Goal: Task Accomplishment & Management: Manage account settings

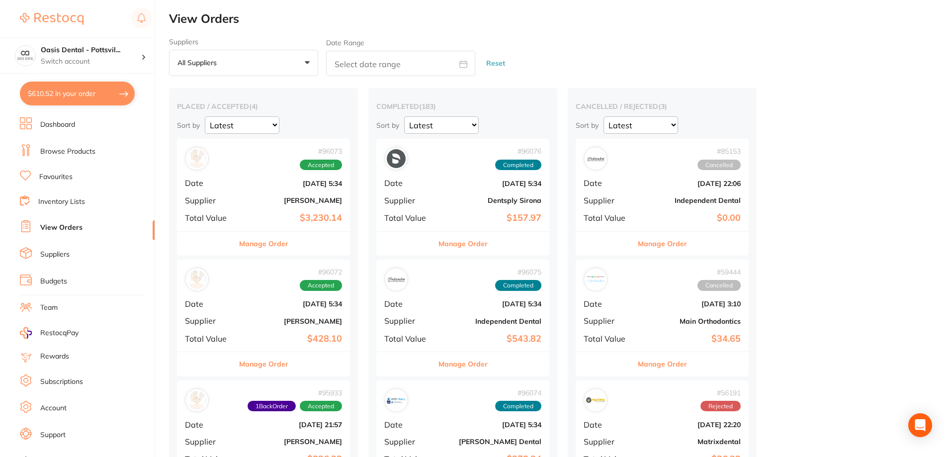
click at [82, 88] on button "$610.52 in your order" at bounding box center [77, 94] width 115 height 24
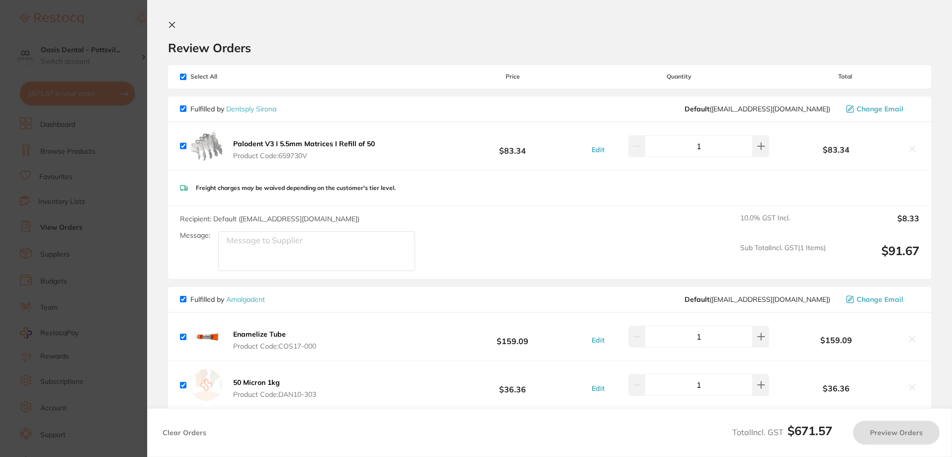
checkbox input "true"
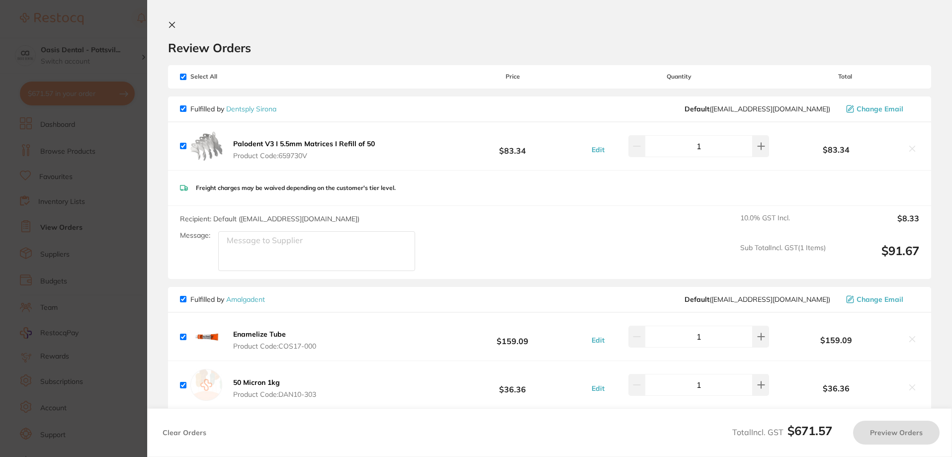
checkbox input "true"
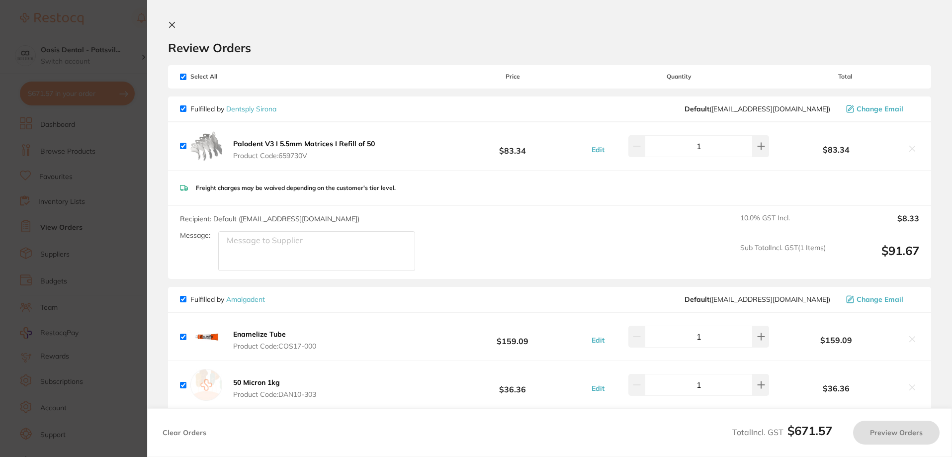
checkbox input "true"
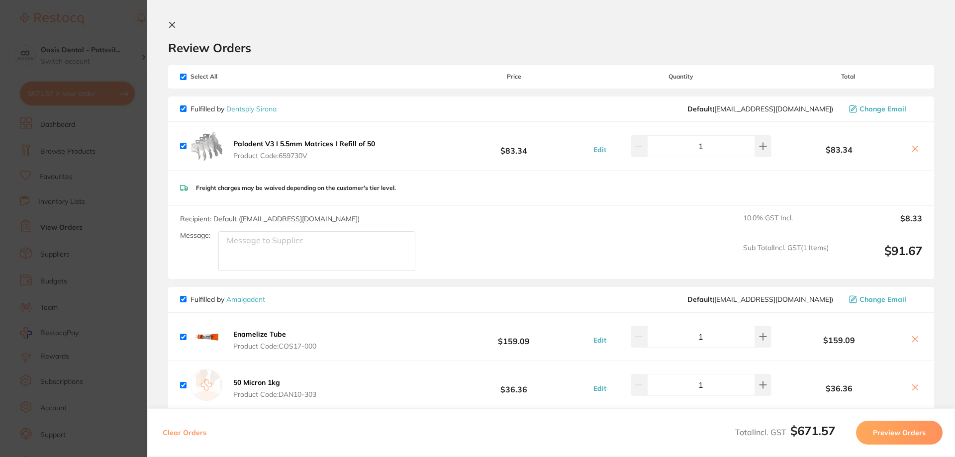
click at [171, 23] on icon at bounding box center [172, 25] width 8 height 8
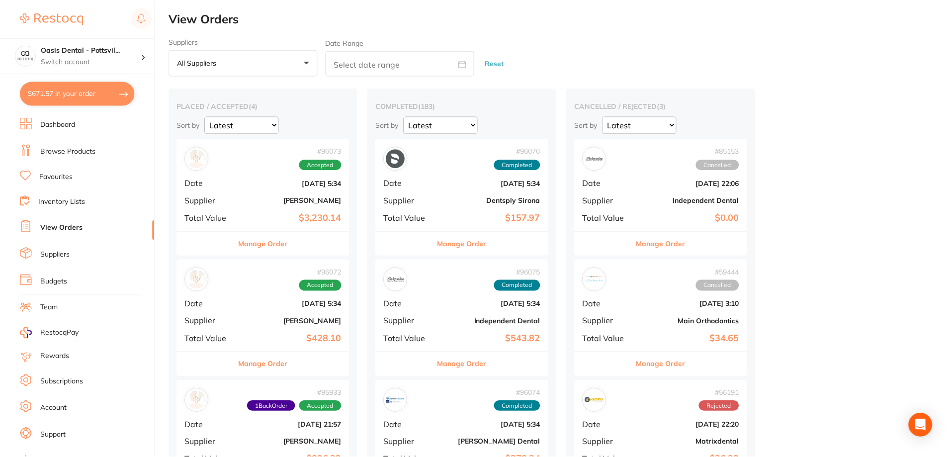
scroll to position [99, 0]
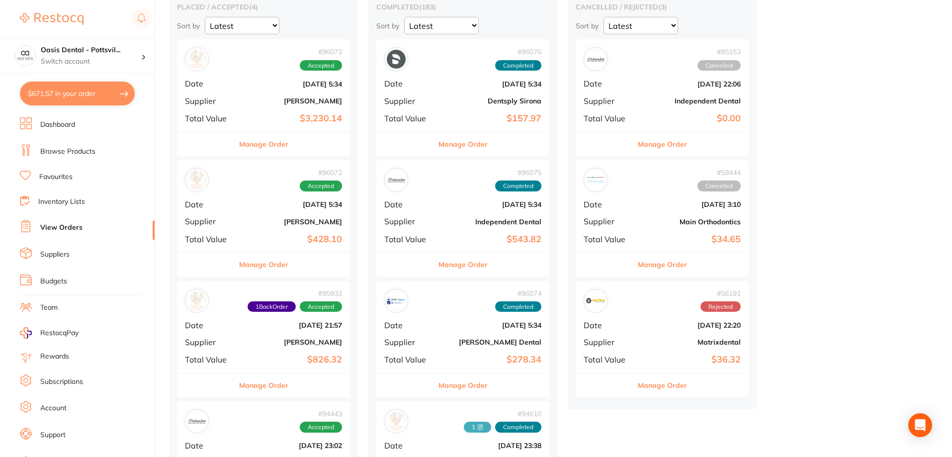
click at [61, 176] on link "Favourites" at bounding box center [55, 177] width 33 height 10
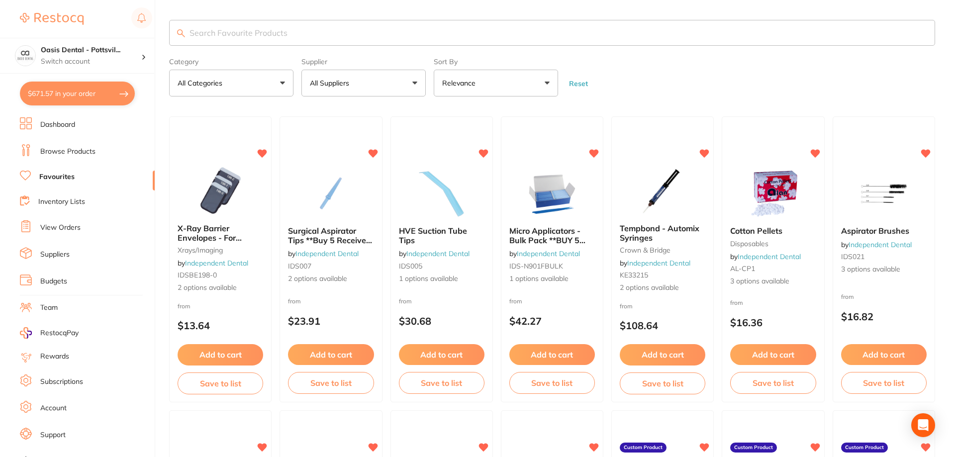
click at [236, 31] on input "search" at bounding box center [552, 33] width 766 height 26
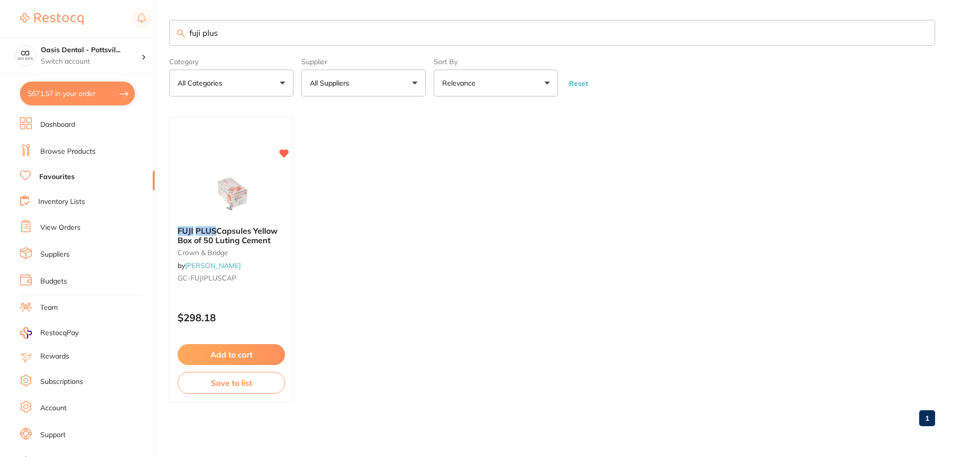
type input "fuji plus"
click at [239, 357] on button "Add to cart" at bounding box center [230, 354] width 107 height 21
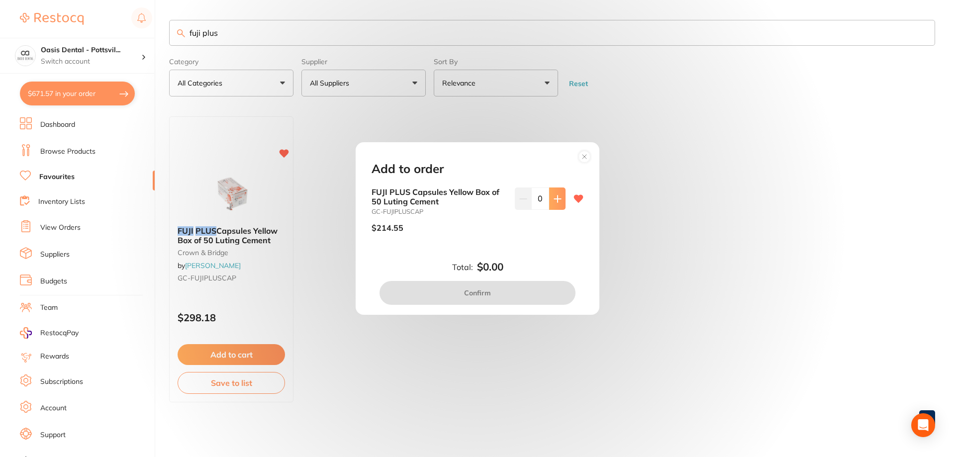
click at [558, 202] on icon at bounding box center [557, 199] width 8 height 8
type input "1"
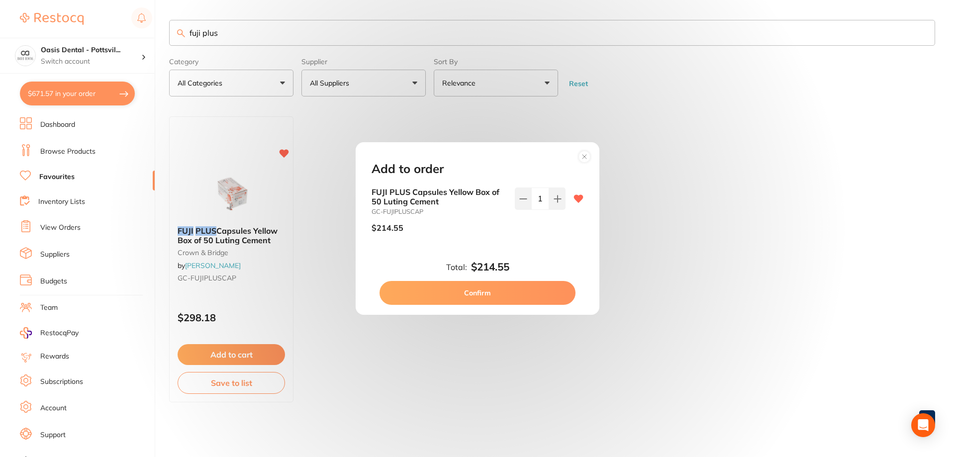
click at [484, 295] on button "Confirm" at bounding box center [477, 293] width 196 height 24
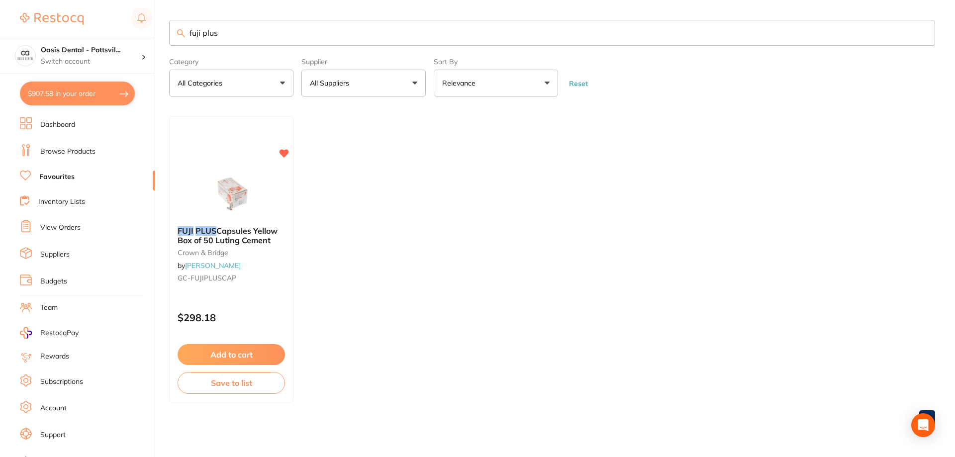
click at [70, 90] on button "$907.58 in your order" at bounding box center [77, 94] width 115 height 24
checkbox input "true"
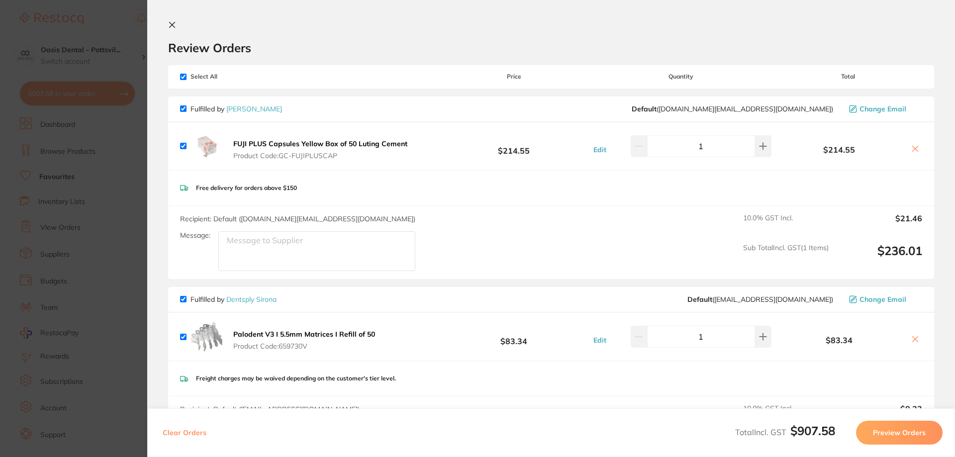
click at [182, 77] on input "checkbox" at bounding box center [183, 77] width 6 height 6
checkbox input "false"
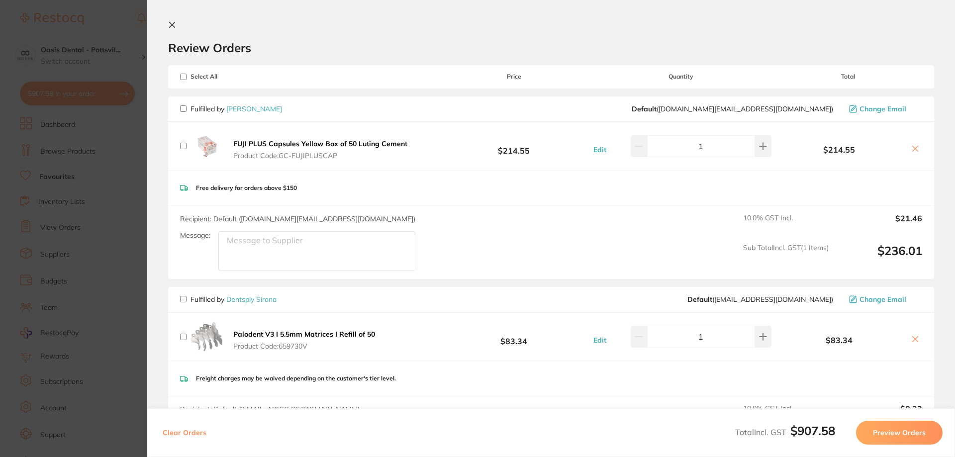
checkbox input "false"
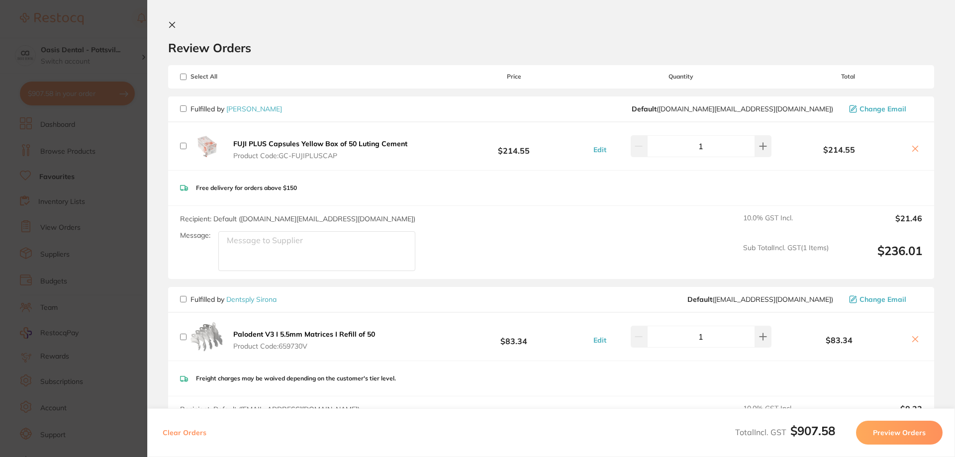
checkbox input "false"
click at [181, 106] on input "checkbox" at bounding box center [183, 108] width 6 height 6
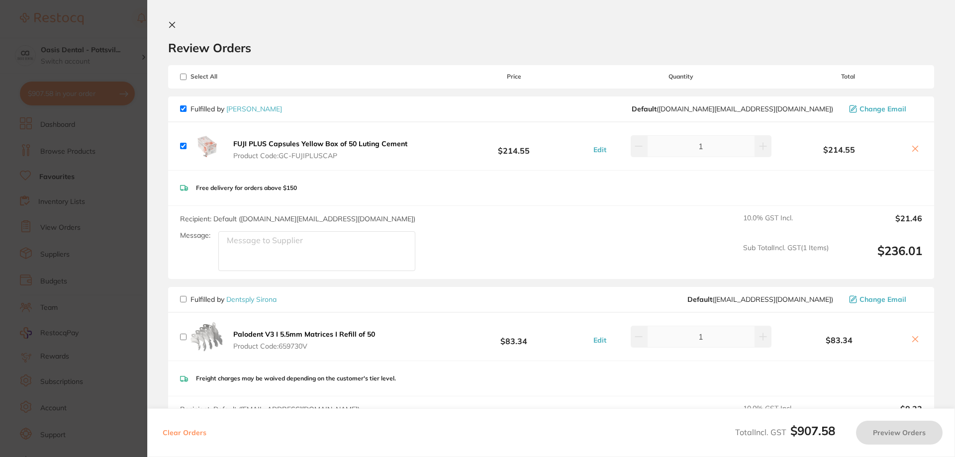
checkbox input "true"
click at [909, 438] on button "Preview Orders" at bounding box center [899, 433] width 87 height 24
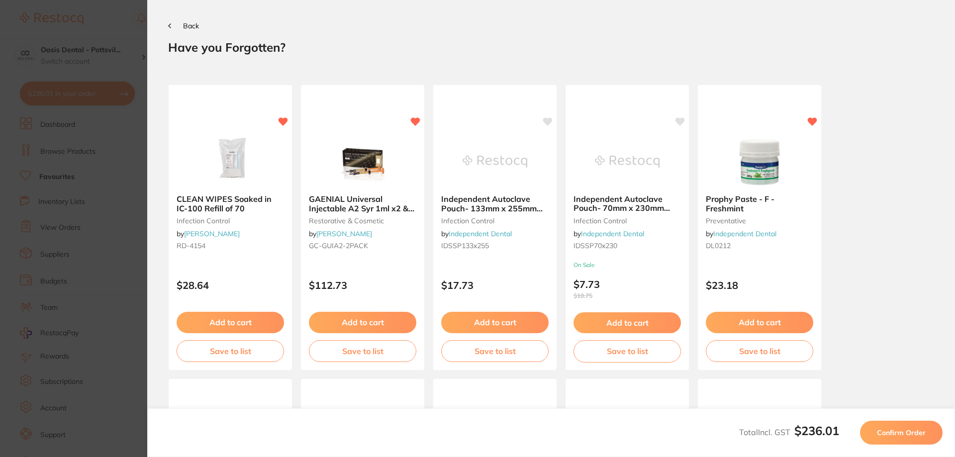
click at [930, 438] on button "Confirm Order" at bounding box center [901, 433] width 83 height 24
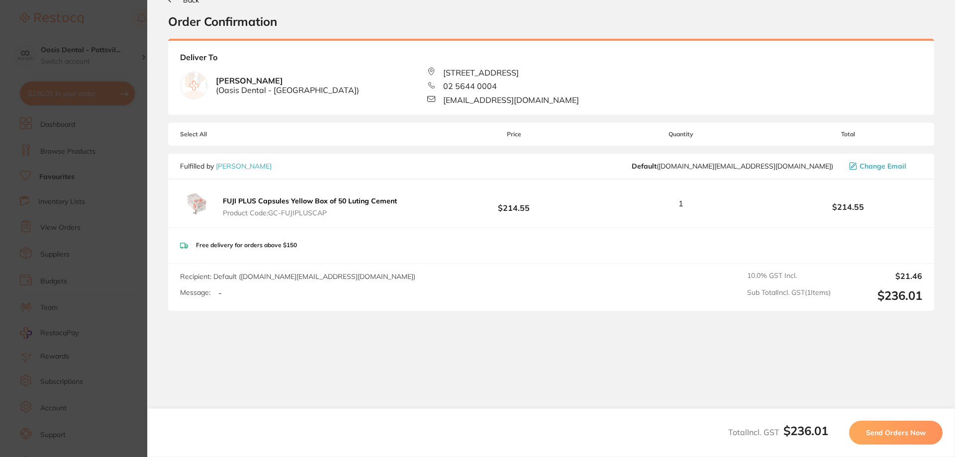
scroll to position [38, 0]
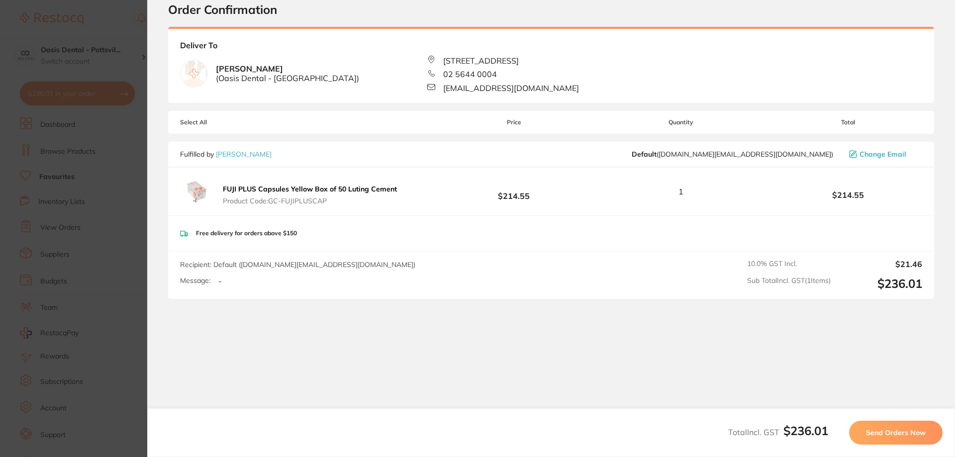
click at [903, 436] on span "Send Orders Now" at bounding box center [896, 432] width 60 height 9
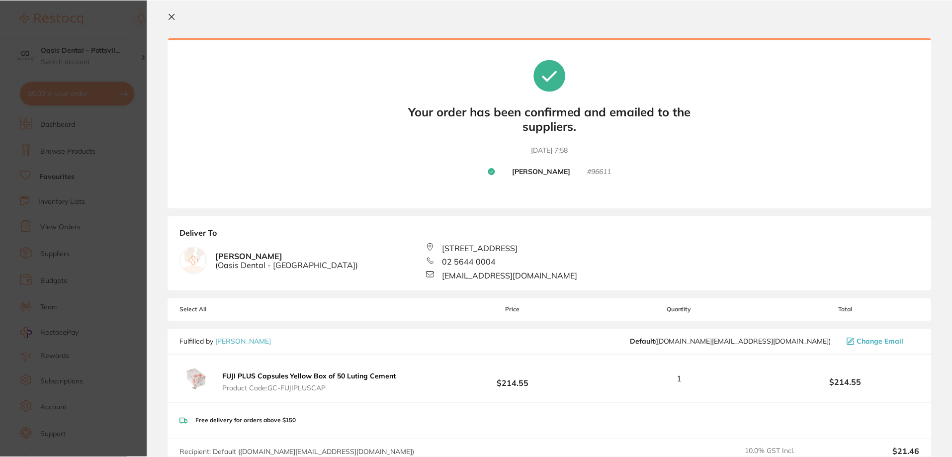
scroll to position [0, 0]
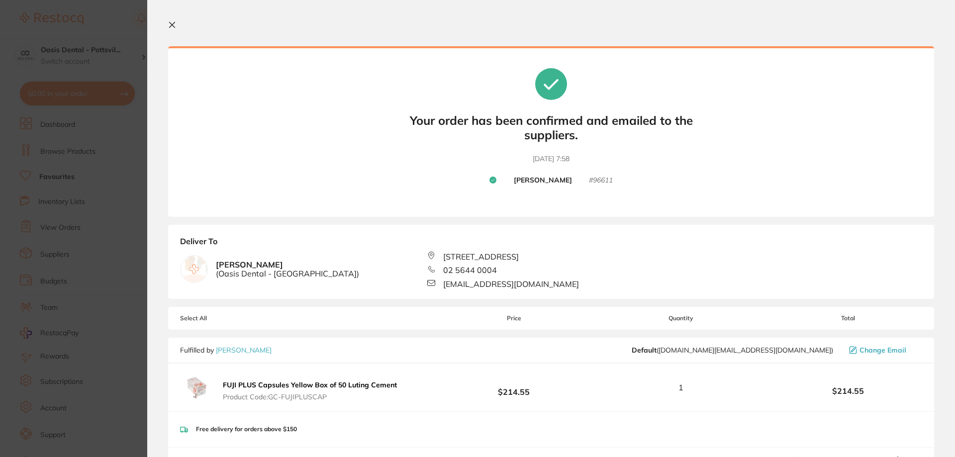
click at [173, 26] on icon at bounding box center [172, 25] width 8 height 8
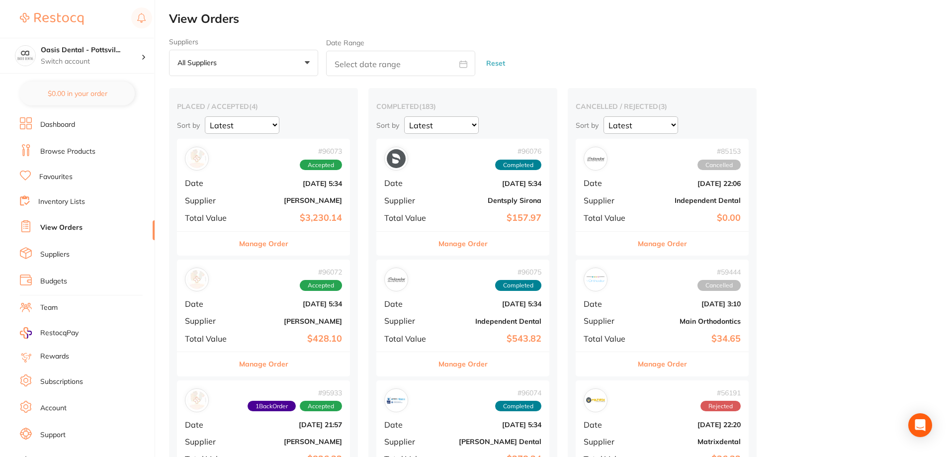
checkbox input "false"
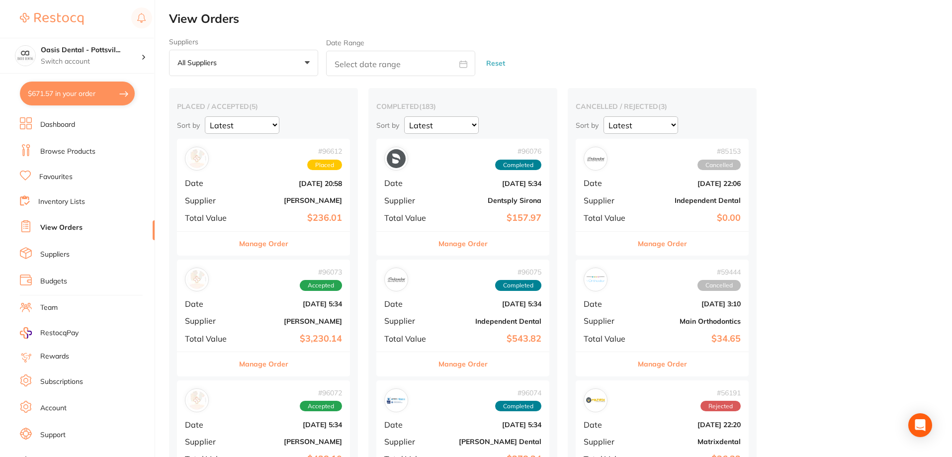
click at [263, 308] on div "# 96073 Accepted Date [DATE] 5:34 Supplier [PERSON_NAME] Total Value $3,230.14" at bounding box center [263, 306] width 173 height 92
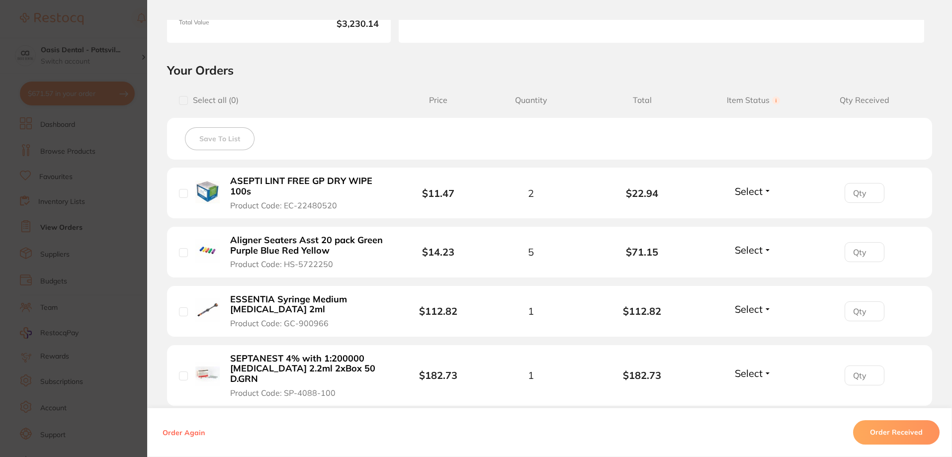
scroll to position [249, 0]
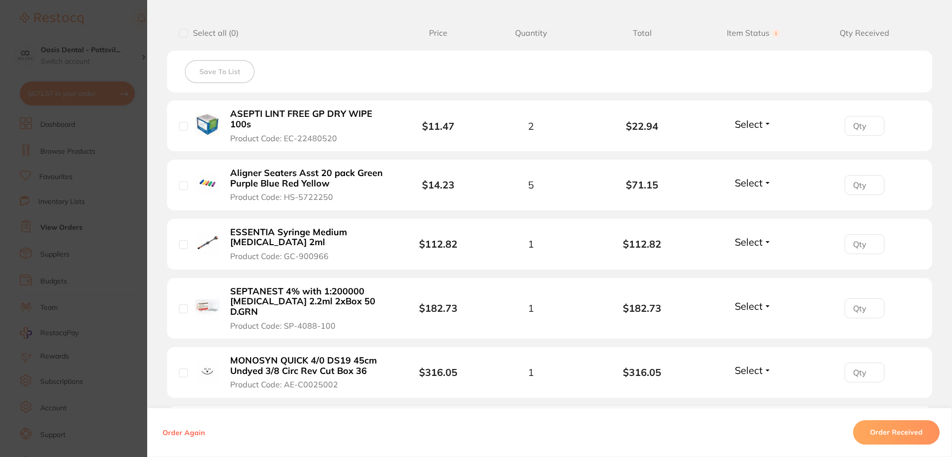
click at [845, 124] on input "number" at bounding box center [865, 126] width 40 height 20
type input "2"
click at [766, 125] on button "Select" at bounding box center [753, 124] width 43 height 12
click at [749, 147] on span "Received" at bounding box center [753, 145] width 25 height 7
click at [866, 187] on input "number" at bounding box center [865, 185] width 40 height 20
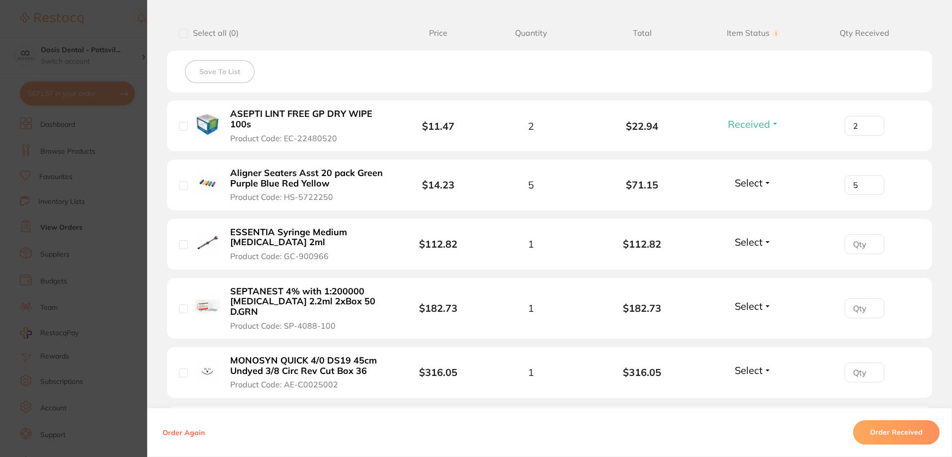
type input "5"
click at [741, 177] on span "Select" at bounding box center [749, 182] width 28 height 12
click at [752, 201] on span "Received" at bounding box center [753, 203] width 25 height 7
click at [860, 248] on input "number" at bounding box center [865, 244] width 40 height 20
type input "1"
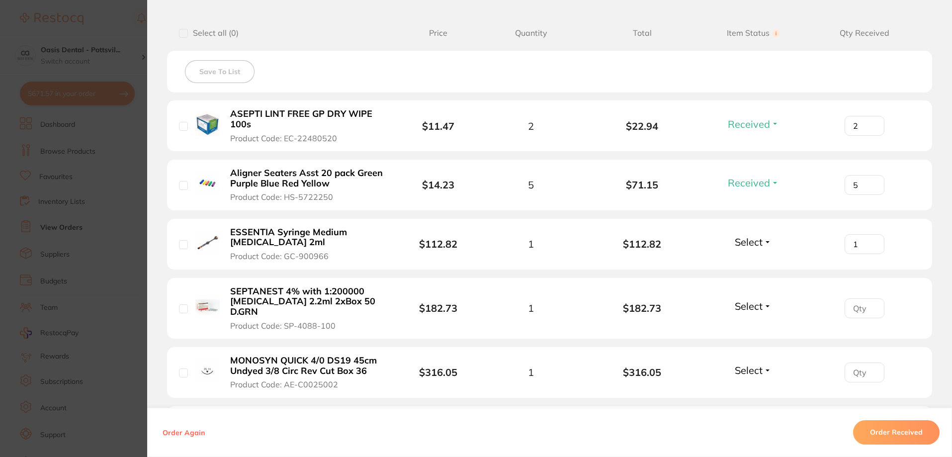
click at [761, 243] on button "Select" at bounding box center [753, 242] width 43 height 12
click at [759, 262] on span "Received" at bounding box center [753, 263] width 25 height 7
click at [739, 304] on span "Select" at bounding box center [749, 306] width 28 height 12
click at [739, 341] on span "Back Order" at bounding box center [753, 342] width 30 height 7
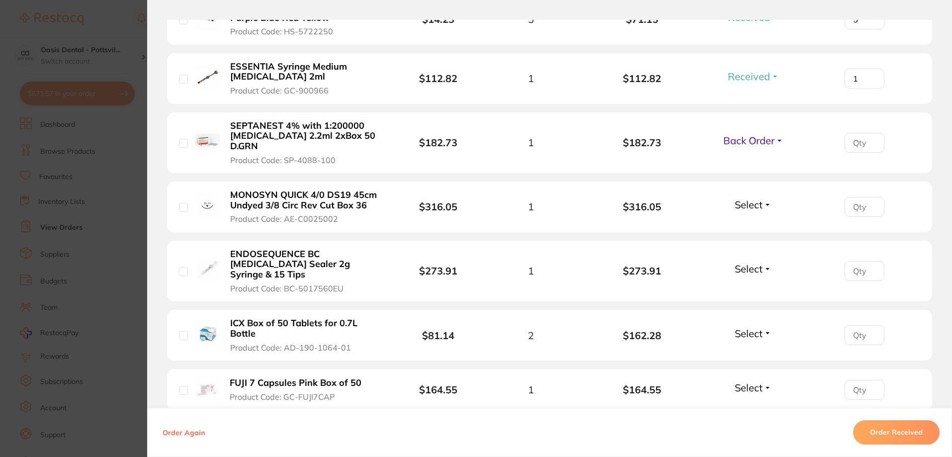
scroll to position [447, 0]
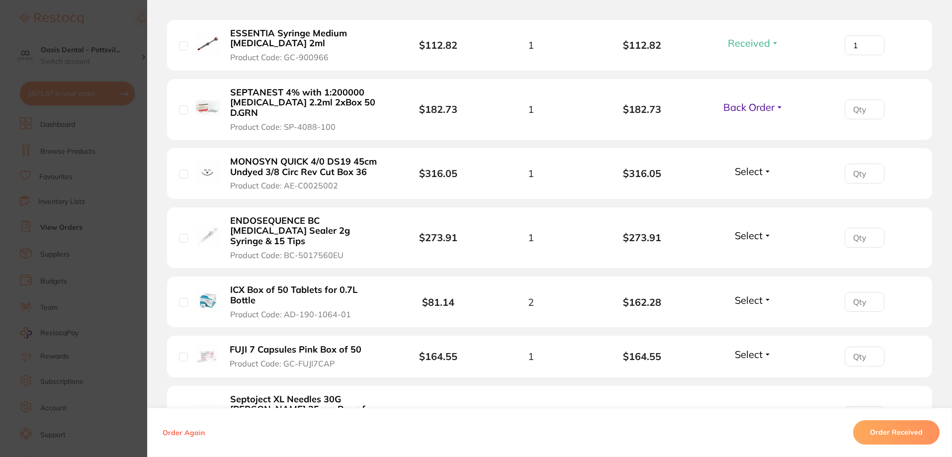
click at [860, 164] on input "number" at bounding box center [865, 174] width 40 height 20
type input "1"
click at [739, 165] on span "Select" at bounding box center [749, 171] width 28 height 12
click at [746, 189] on span "Received" at bounding box center [753, 192] width 25 height 7
click at [852, 228] on input "number" at bounding box center [865, 238] width 40 height 20
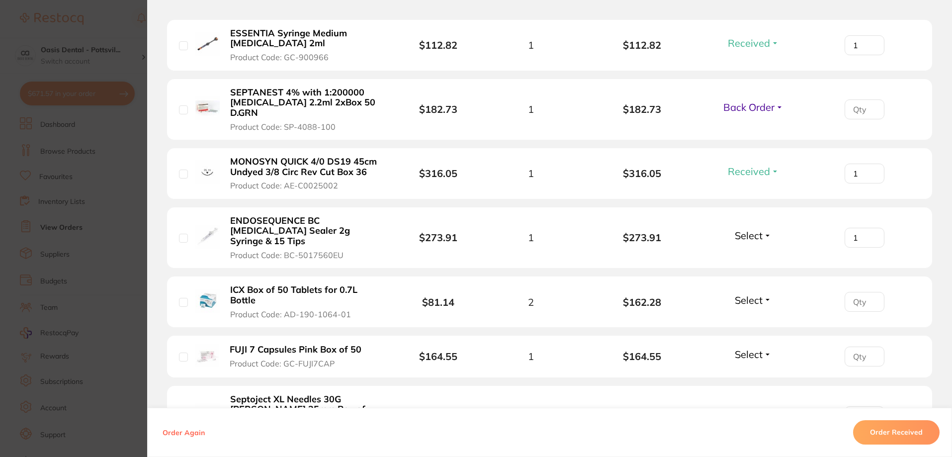
type input "1"
click at [743, 229] on span "Select" at bounding box center [749, 235] width 28 height 12
click at [747, 253] on span "Received" at bounding box center [753, 256] width 25 height 7
click at [857, 292] on input "number" at bounding box center [865, 302] width 40 height 20
type input "2"
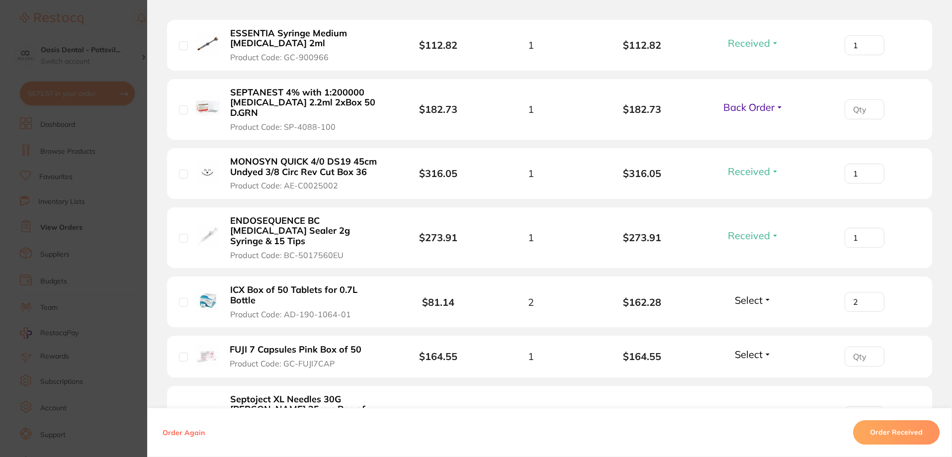
click at [752, 294] on span "Select" at bounding box center [749, 300] width 28 height 12
click at [756, 314] on button "Received" at bounding box center [753, 321] width 25 height 15
click at [855, 347] on input "number" at bounding box center [865, 357] width 40 height 20
type input "1"
click at [754, 348] on span "Select" at bounding box center [749, 354] width 28 height 12
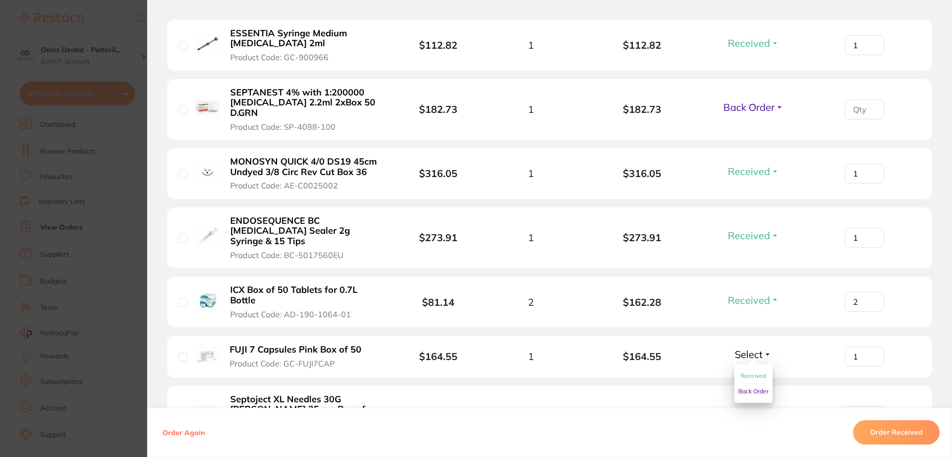
click at [753, 372] on span "Received" at bounding box center [753, 375] width 25 height 7
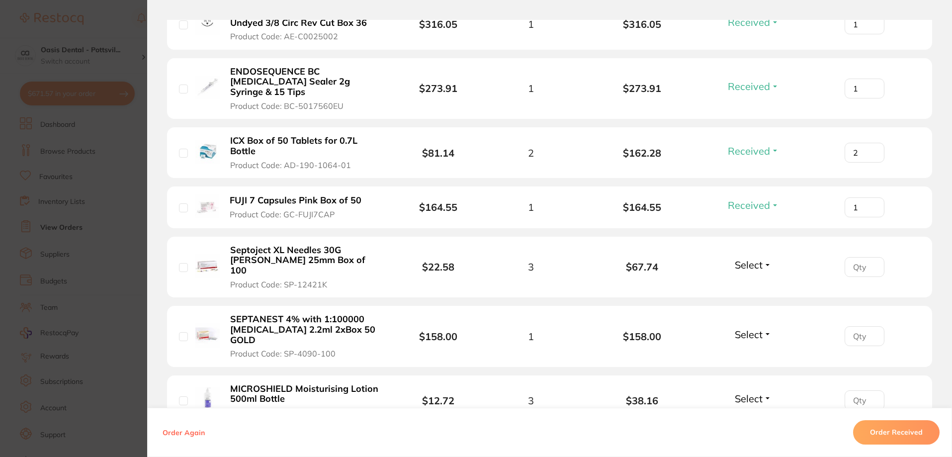
scroll to position [646, 0]
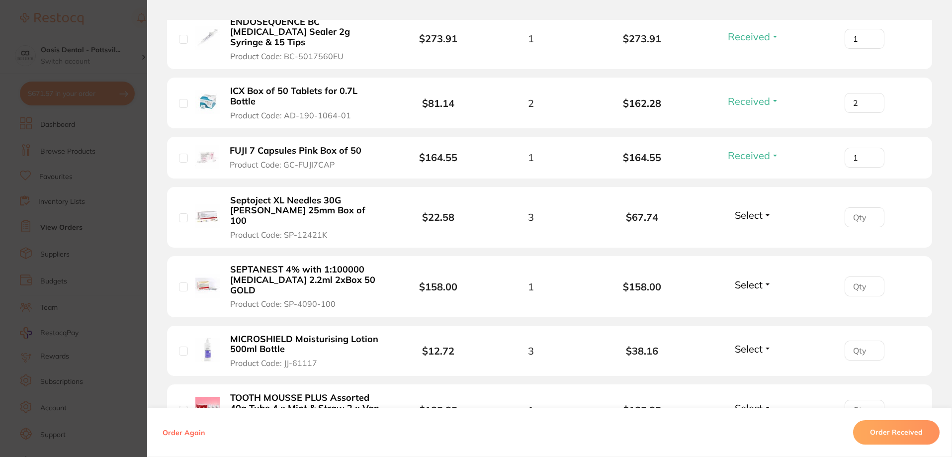
click at [855, 207] on input "number" at bounding box center [865, 217] width 40 height 20
type input "3"
click at [756, 209] on span "Select" at bounding box center [749, 215] width 28 height 12
click at [751, 233] on span "Received" at bounding box center [753, 236] width 25 height 7
click at [860, 276] on input "number" at bounding box center [865, 286] width 40 height 20
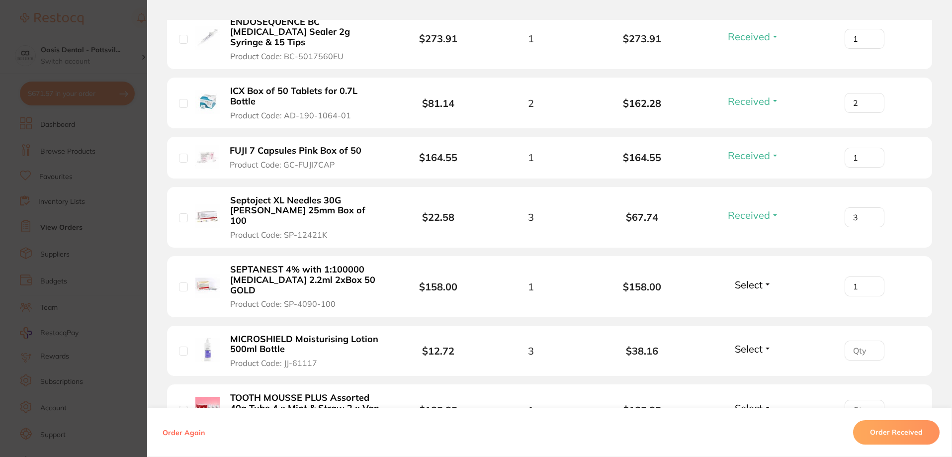
type input "1"
click at [744, 278] on span "Select" at bounding box center [749, 284] width 28 height 12
click at [756, 302] on span "Received" at bounding box center [753, 305] width 25 height 7
click at [858, 341] on input "number" at bounding box center [865, 351] width 40 height 20
type input "3"
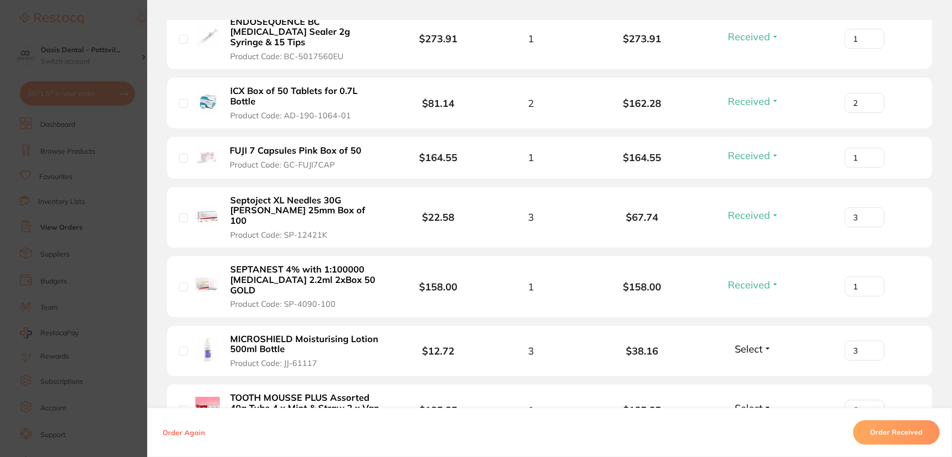
click at [750, 343] on span "Select" at bounding box center [749, 349] width 28 height 12
click at [750, 366] on span "Received" at bounding box center [753, 369] width 25 height 7
click at [856, 400] on input "number" at bounding box center [865, 410] width 40 height 20
type input "1"
click at [752, 402] on span "Select" at bounding box center [749, 408] width 28 height 12
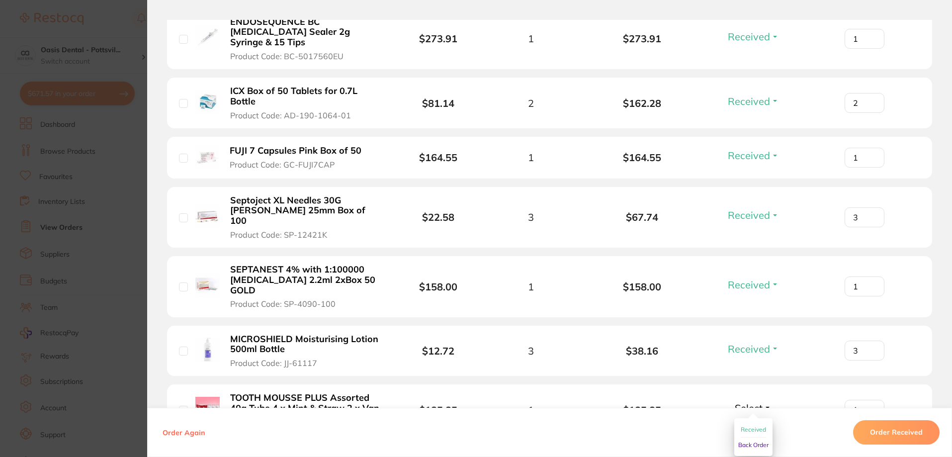
click at [751, 426] on span "Received" at bounding box center [753, 429] width 25 height 7
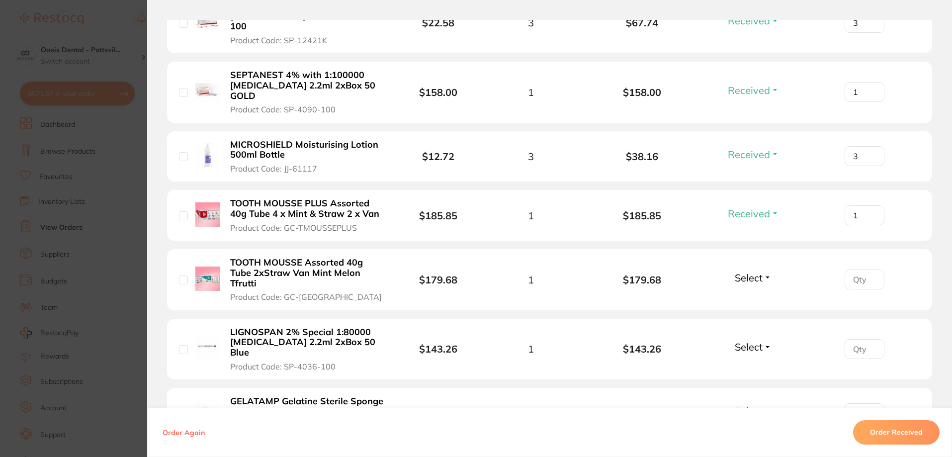
scroll to position [845, 0]
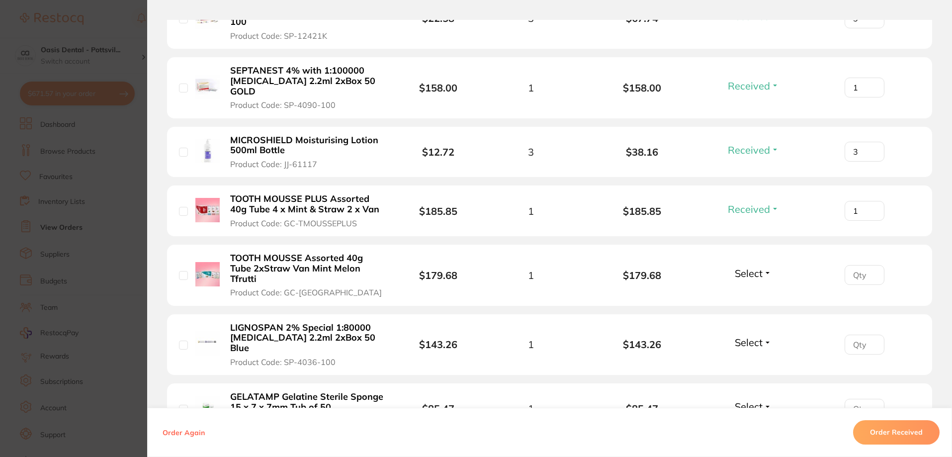
click at [857, 265] on input "number" at bounding box center [865, 275] width 40 height 20
type input "1"
click at [745, 267] on span "Select" at bounding box center [749, 273] width 28 height 12
click at [761, 291] on span "Received" at bounding box center [753, 294] width 25 height 7
click at [850, 335] on input "number" at bounding box center [865, 345] width 40 height 20
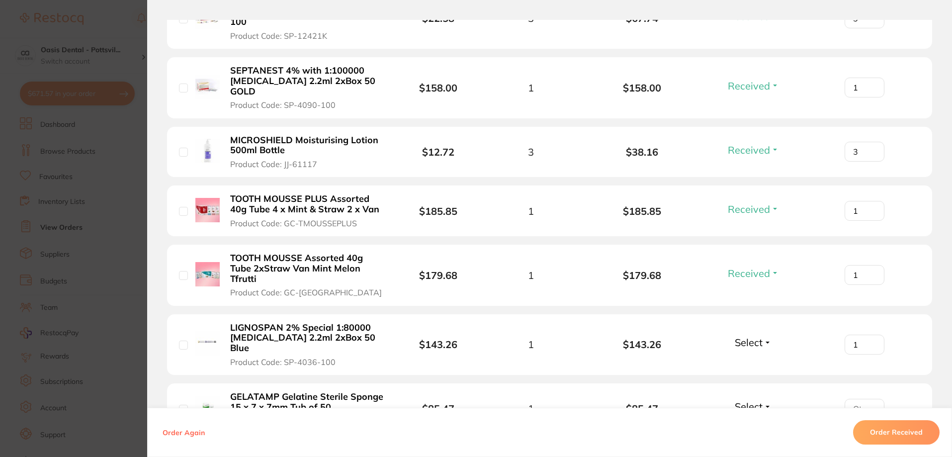
type input "1"
click at [756, 336] on span "Select" at bounding box center [749, 342] width 28 height 12
click at [757, 360] on span "Received" at bounding box center [753, 363] width 25 height 7
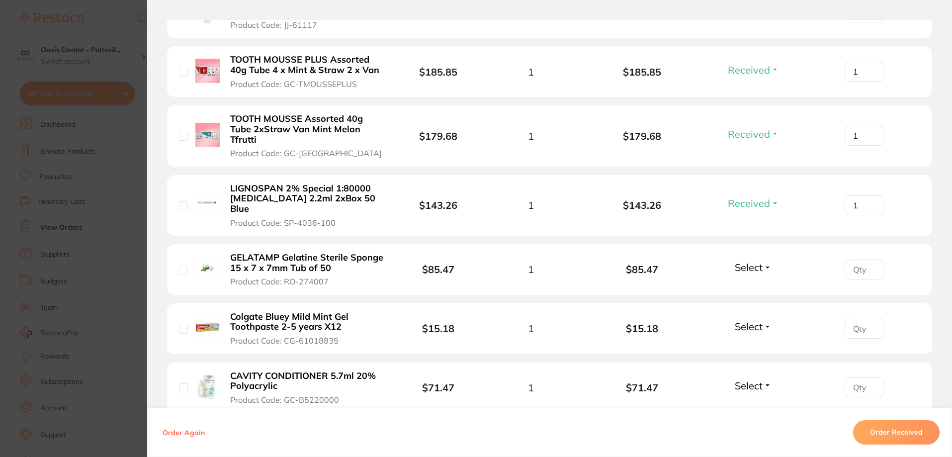
scroll to position [994, 0]
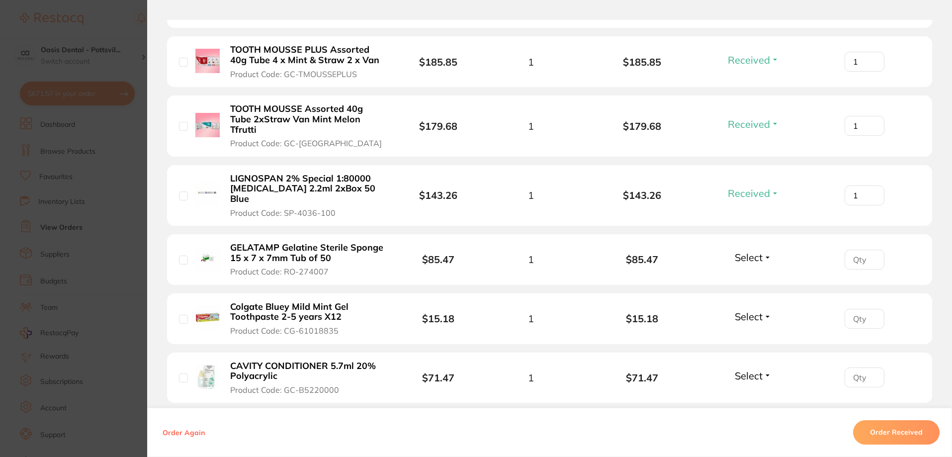
click at [852, 250] on input "number" at bounding box center [865, 260] width 40 height 20
type input "1"
click at [746, 251] on span "Select" at bounding box center [749, 257] width 28 height 12
click at [749, 275] on span "Received" at bounding box center [753, 278] width 25 height 7
click at [855, 309] on input "number" at bounding box center [865, 319] width 40 height 20
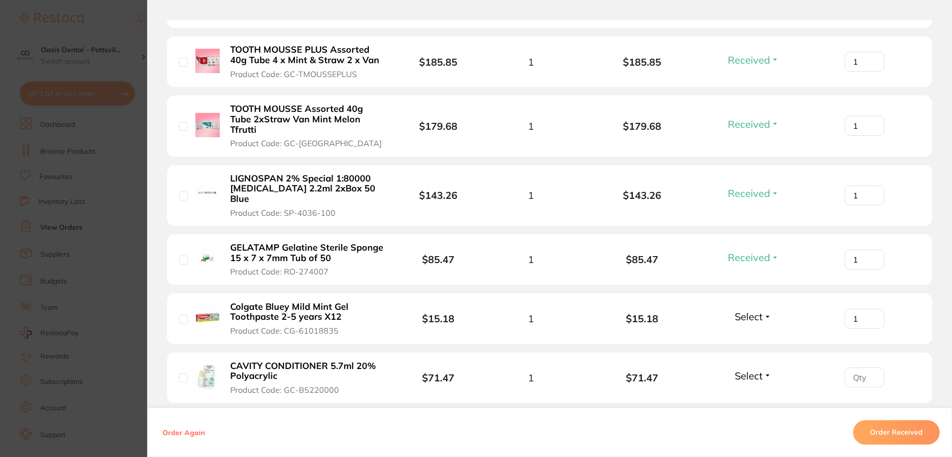
type input "1"
click at [759, 310] on span "Select" at bounding box center [749, 316] width 28 height 12
click at [754, 334] on span "Received" at bounding box center [753, 337] width 25 height 7
click at [856, 367] on input "number" at bounding box center [865, 377] width 40 height 20
type input "1"
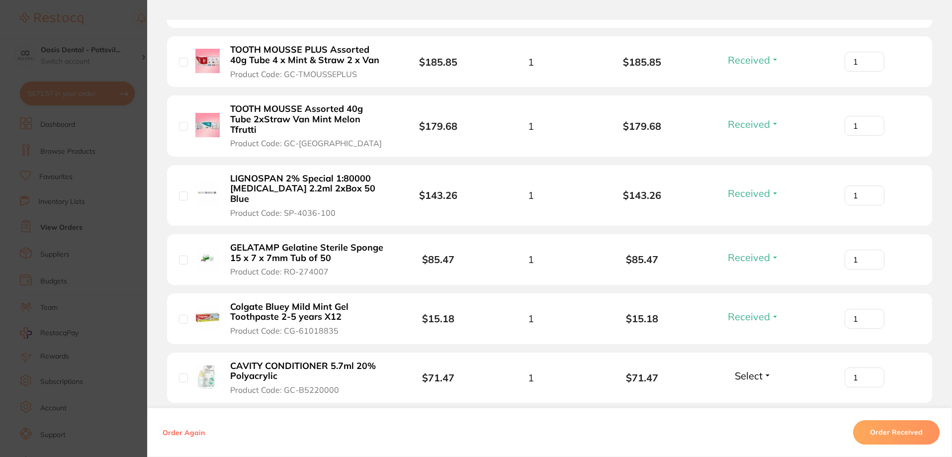
click at [753, 369] on span "Select" at bounding box center [749, 375] width 28 height 12
click at [754, 393] on span "Received" at bounding box center [753, 396] width 25 height 7
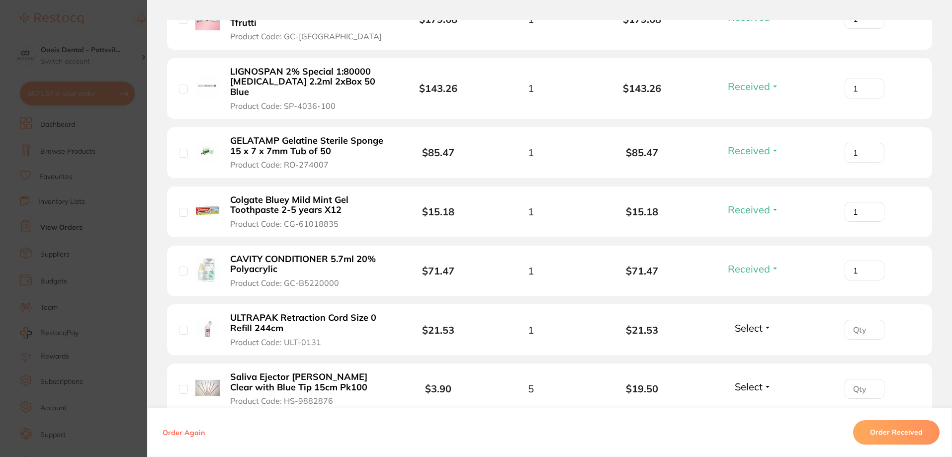
scroll to position [1143, 0]
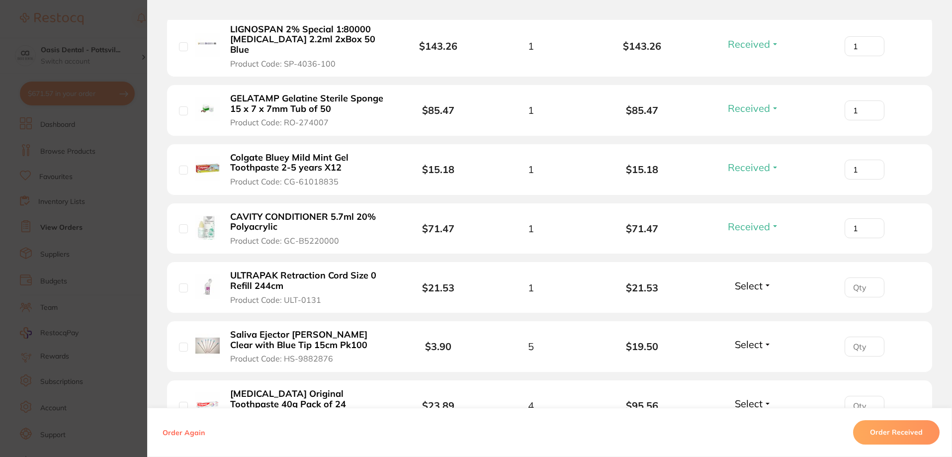
click at [859, 277] on input "number" at bounding box center [865, 287] width 40 height 20
type input "1"
click at [747, 279] on span "Select" at bounding box center [749, 285] width 28 height 12
click at [750, 303] on span "Received" at bounding box center [753, 306] width 25 height 7
click at [857, 337] on input "number" at bounding box center [865, 347] width 40 height 20
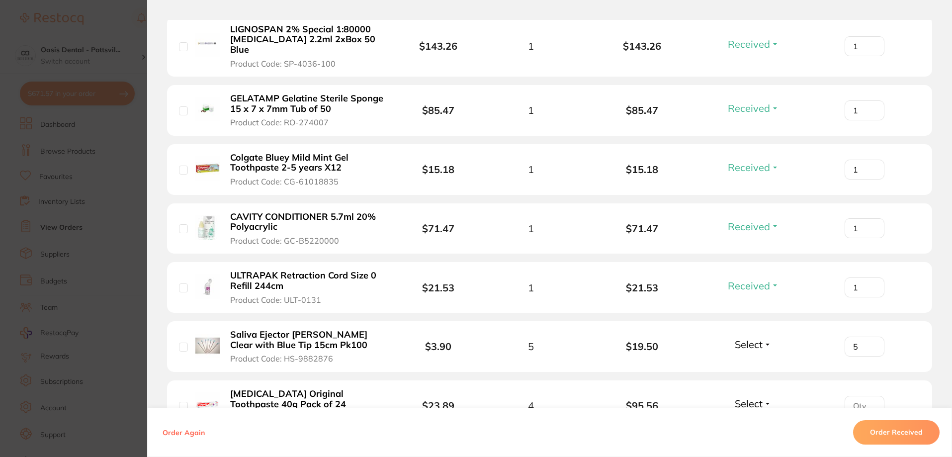
type input "5"
click at [744, 338] on span "Select" at bounding box center [749, 344] width 28 height 12
click at [748, 362] on span "Received" at bounding box center [753, 365] width 25 height 7
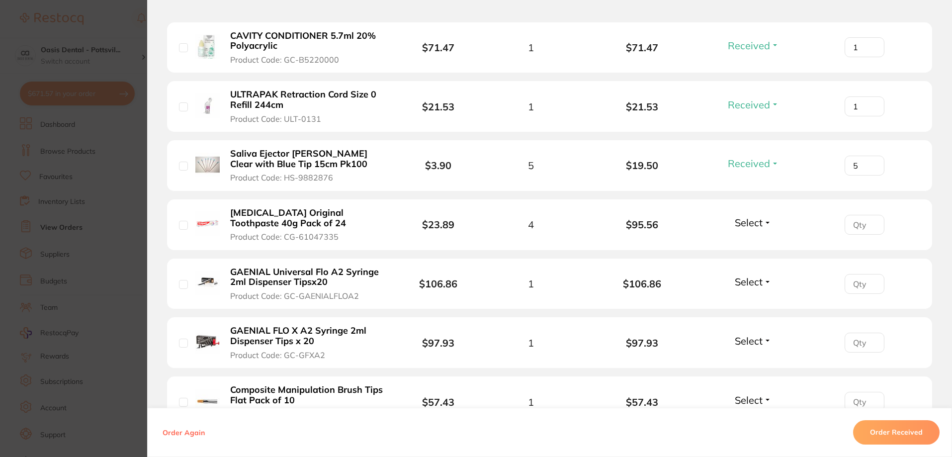
scroll to position [1342, 0]
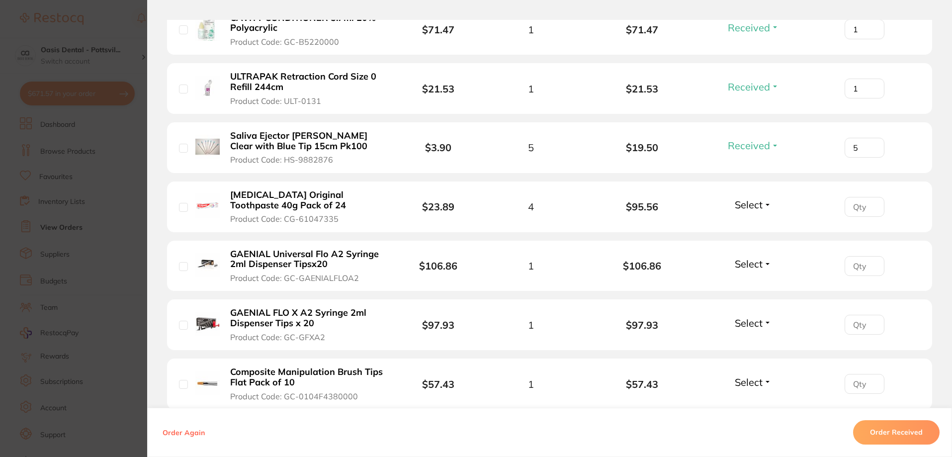
click at [857, 197] on input "number" at bounding box center [865, 207] width 40 height 20
click at [743, 198] on span "Select" at bounding box center [749, 204] width 28 height 12
drag, startPoint x: 856, startPoint y: 156, endPoint x: 838, endPoint y: 161, distance: 18.6
click at [839, 197] on div "1" at bounding box center [864, 207] width 111 height 20
type input "4"
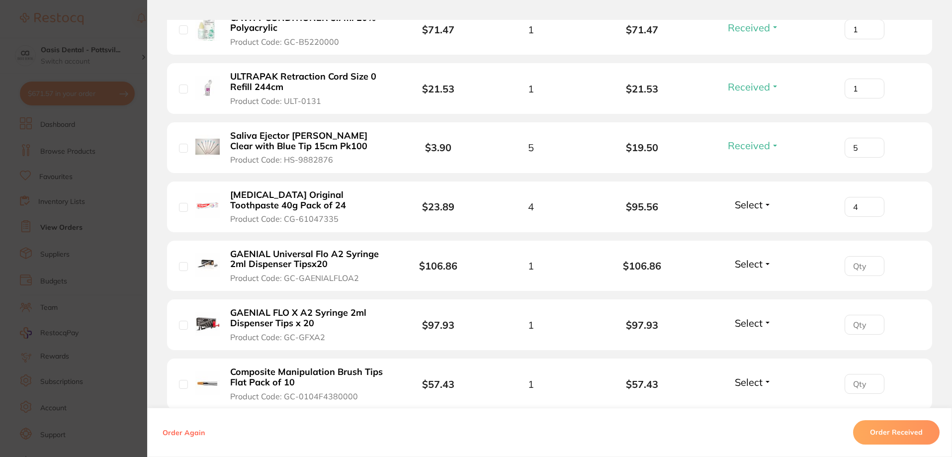
click at [755, 198] on span "Select" at bounding box center [749, 204] width 28 height 12
click at [756, 222] on span "Received" at bounding box center [753, 225] width 25 height 7
click at [856, 256] on input "number" at bounding box center [865, 266] width 40 height 20
type input "1"
click at [757, 258] on span "Select" at bounding box center [749, 264] width 28 height 12
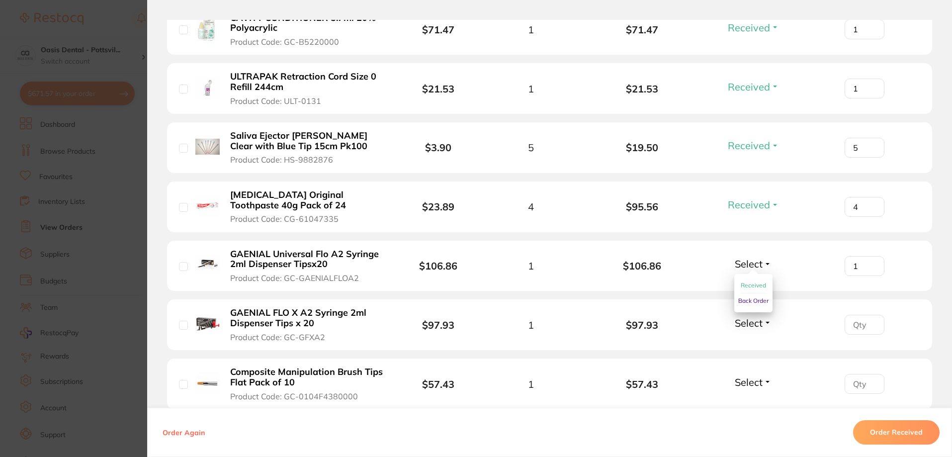
click at [759, 281] on span "Received" at bounding box center [753, 284] width 25 height 7
click at [857, 315] on input "number" at bounding box center [865, 325] width 40 height 20
type input "1"
drag, startPoint x: 744, startPoint y: 267, endPoint x: 749, endPoint y: 270, distance: 6.1
click at [744, 317] on span "Select" at bounding box center [749, 323] width 28 height 12
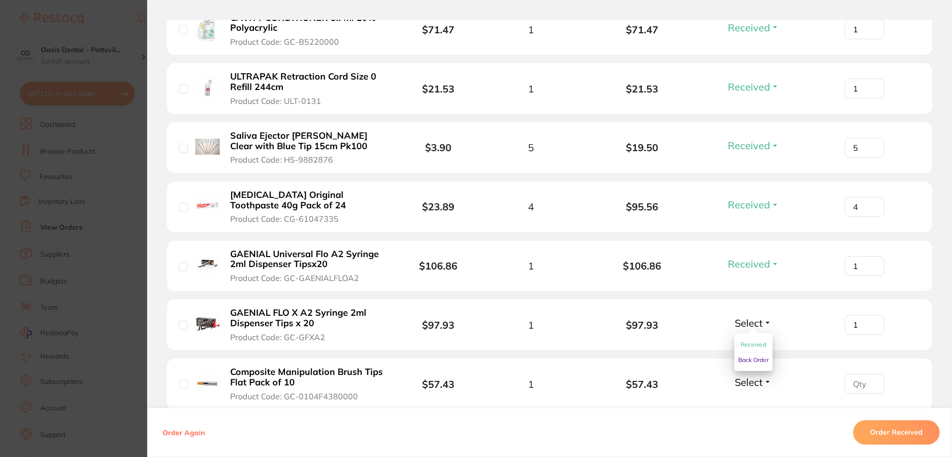
click at [752, 341] on span "Received" at bounding box center [753, 344] width 25 height 7
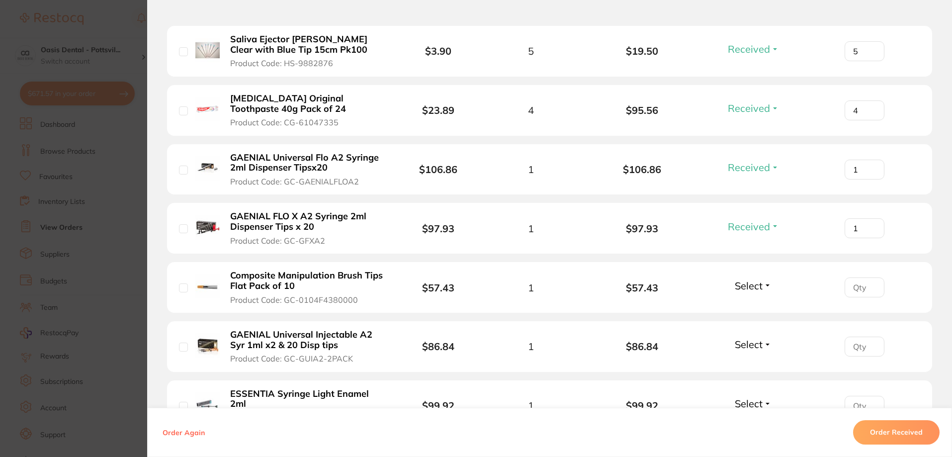
scroll to position [1442, 0]
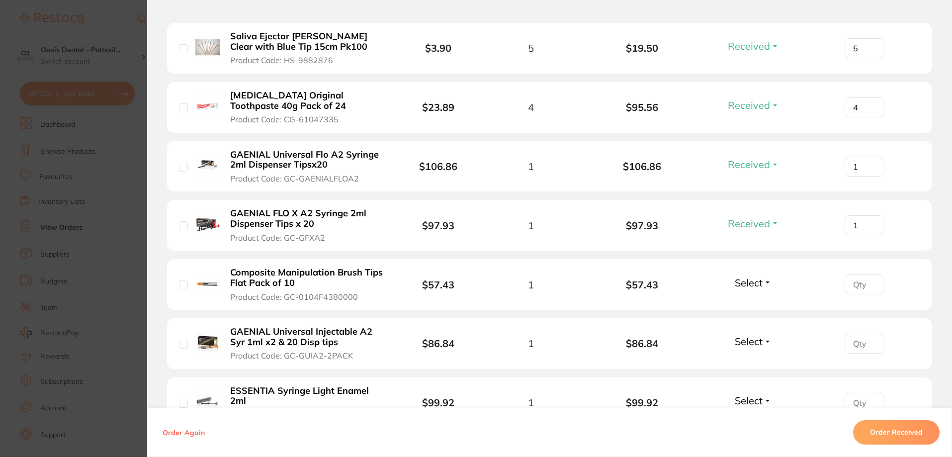
click at [858, 274] on input "number" at bounding box center [865, 284] width 40 height 20
type input "1"
click at [738, 276] on span "Select" at bounding box center [749, 282] width 28 height 12
click at [750, 297] on button "Received" at bounding box center [753, 304] width 25 height 15
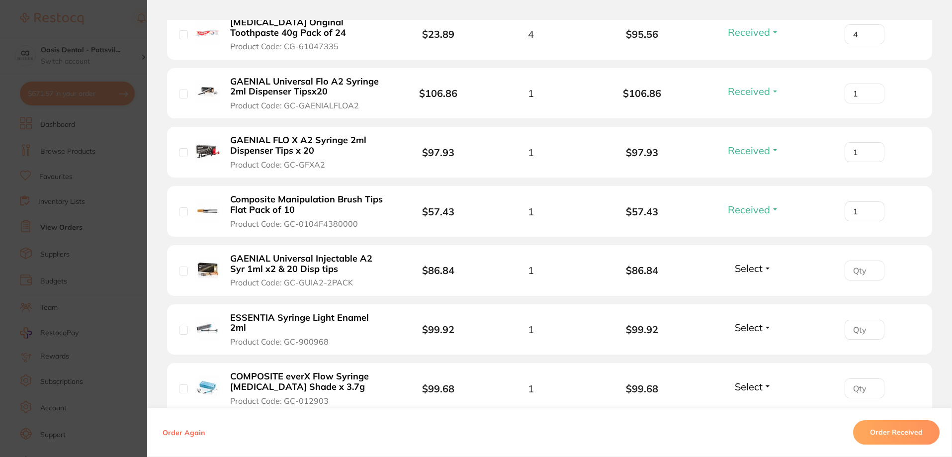
scroll to position [1541, 0]
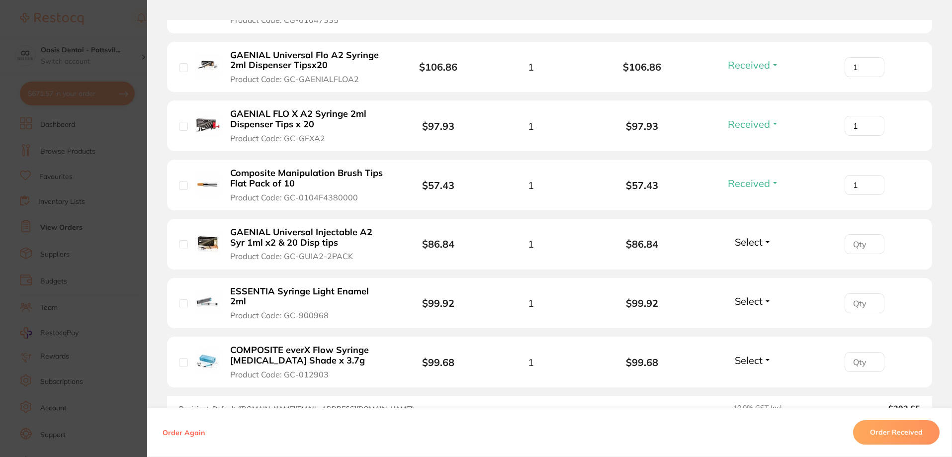
click at [849, 234] on input "number" at bounding box center [865, 244] width 40 height 20
type input "1"
click at [738, 236] on span "Select" at bounding box center [749, 242] width 28 height 12
click at [741, 260] on span "Received" at bounding box center [753, 263] width 25 height 7
click at [858, 293] on input "number" at bounding box center [865, 303] width 40 height 20
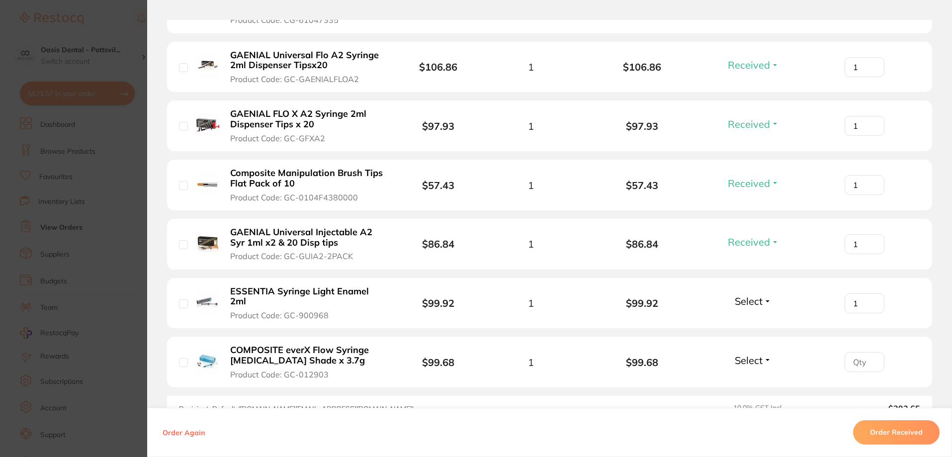
type input "1"
click at [744, 295] on span "Select" at bounding box center [749, 301] width 28 height 12
click at [757, 319] on span "Received" at bounding box center [753, 322] width 25 height 7
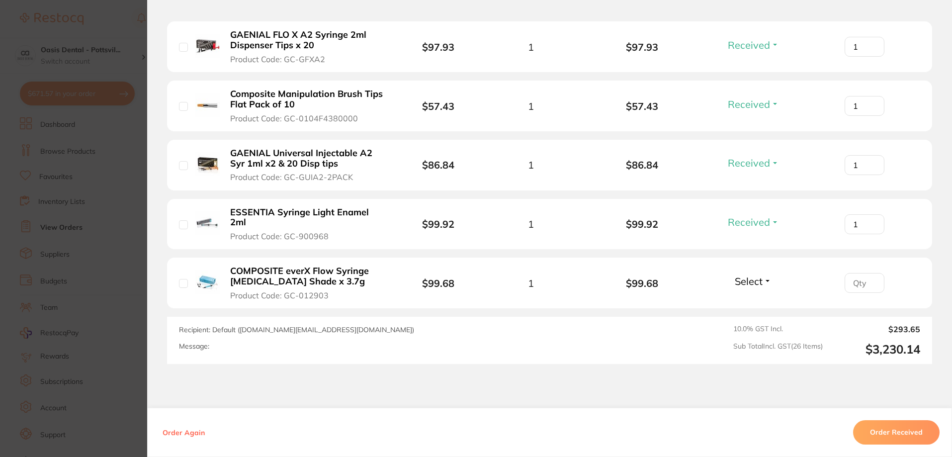
scroll to position [1624, 0]
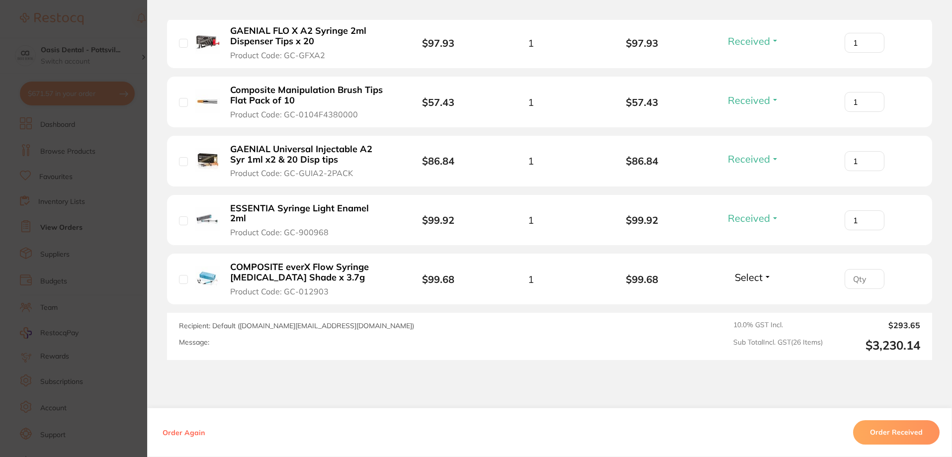
click at [851, 269] on input "number" at bounding box center [865, 279] width 40 height 20
type input "1"
click at [749, 271] on span "Select" at bounding box center [749, 277] width 28 height 12
click at [749, 295] on span "Received" at bounding box center [753, 298] width 25 height 7
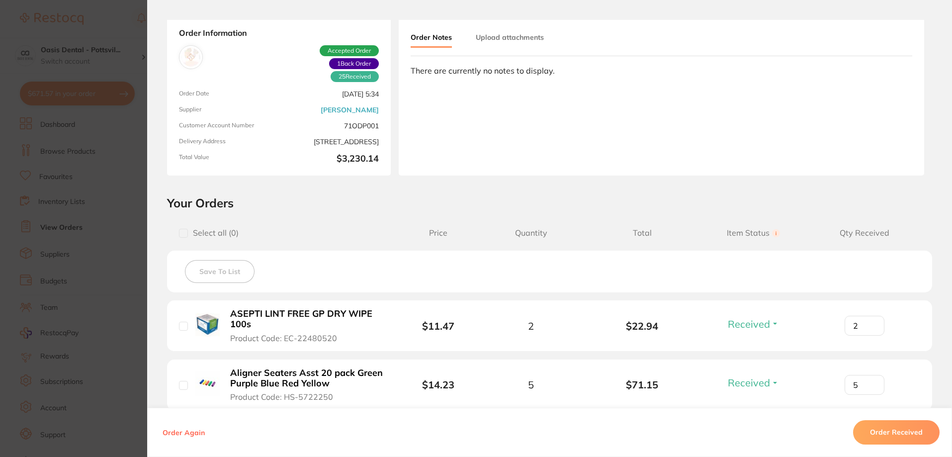
scroll to position [0, 0]
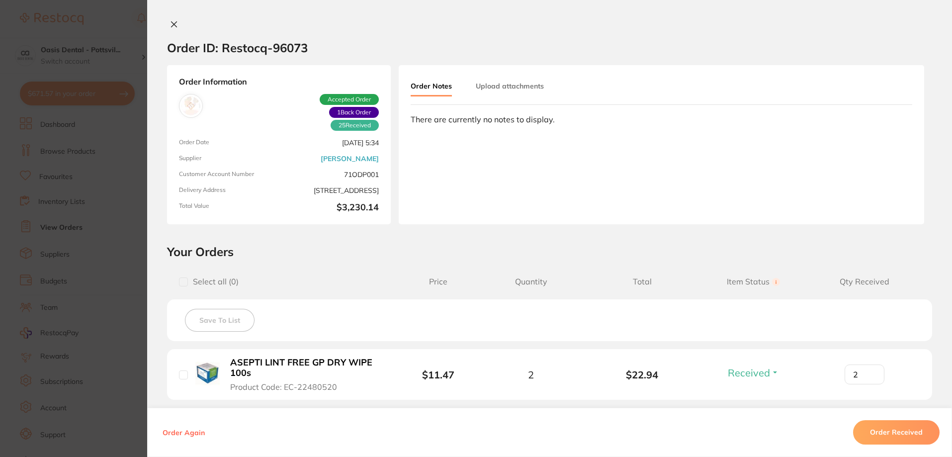
click at [172, 23] on icon at bounding box center [174, 24] width 8 height 8
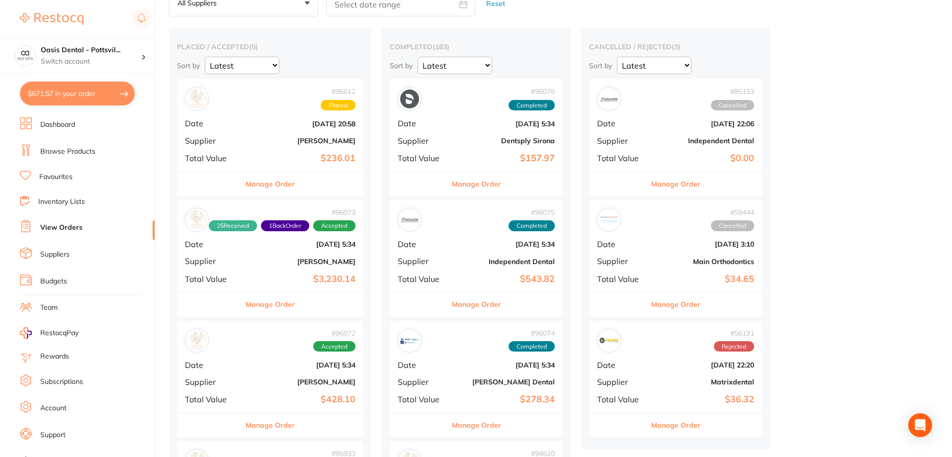
scroll to position [149, 0]
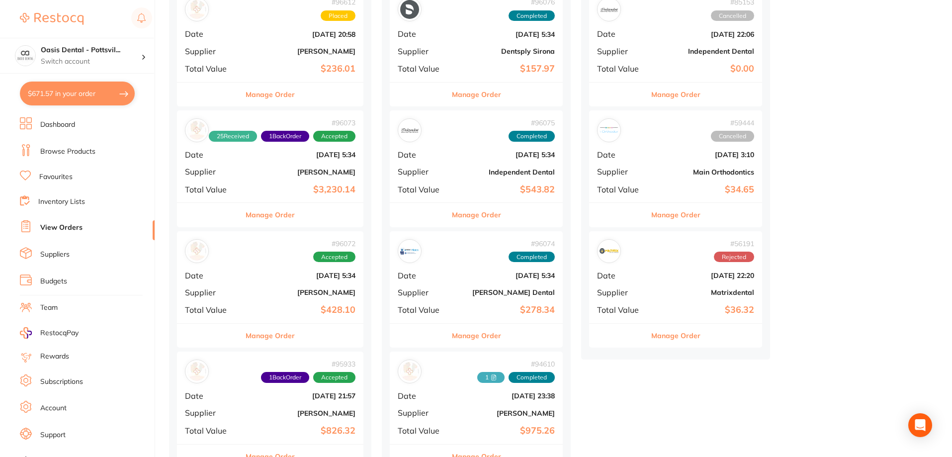
click at [290, 275] on b "[DATE] 5:34" at bounding box center [301, 275] width 108 height 8
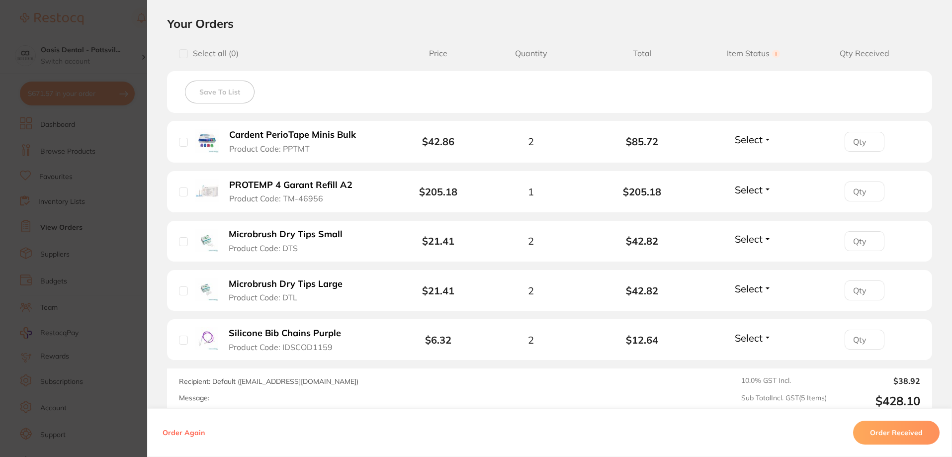
scroll to position [249, 0]
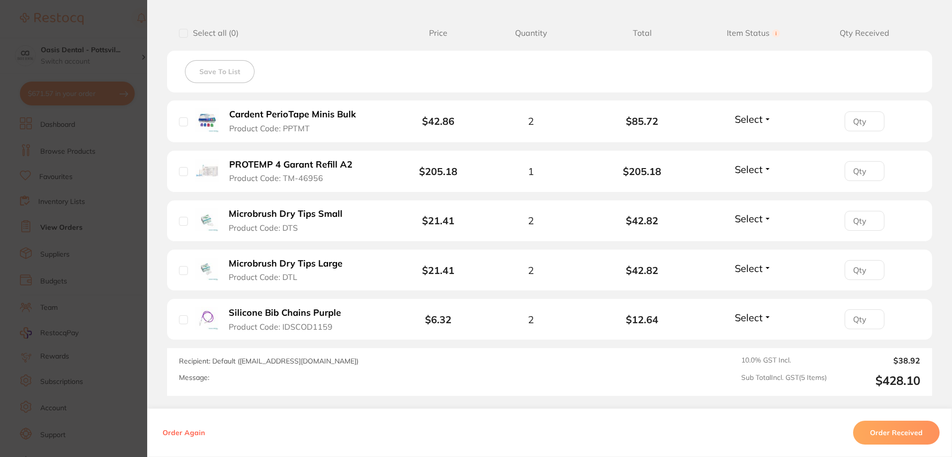
click at [864, 116] on input "number" at bounding box center [865, 121] width 40 height 20
type input "2"
click at [751, 114] on span "Select" at bounding box center [749, 119] width 28 height 12
click at [750, 139] on span "Received" at bounding box center [753, 140] width 25 height 7
click at [852, 172] on input "number" at bounding box center [865, 171] width 40 height 20
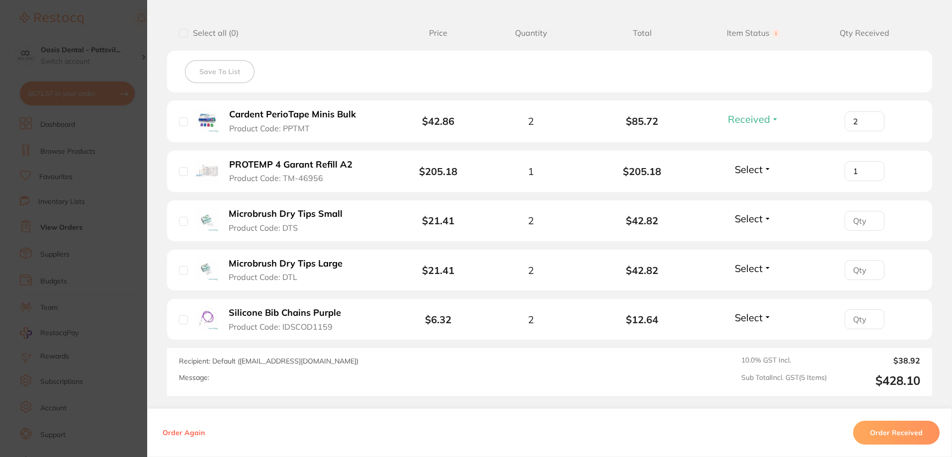
type input "1"
click at [749, 169] on span "Select" at bounding box center [749, 169] width 28 height 12
click at [758, 190] on span "Received" at bounding box center [753, 190] width 25 height 7
click at [863, 219] on input "number" at bounding box center [865, 221] width 40 height 20
type input "2"
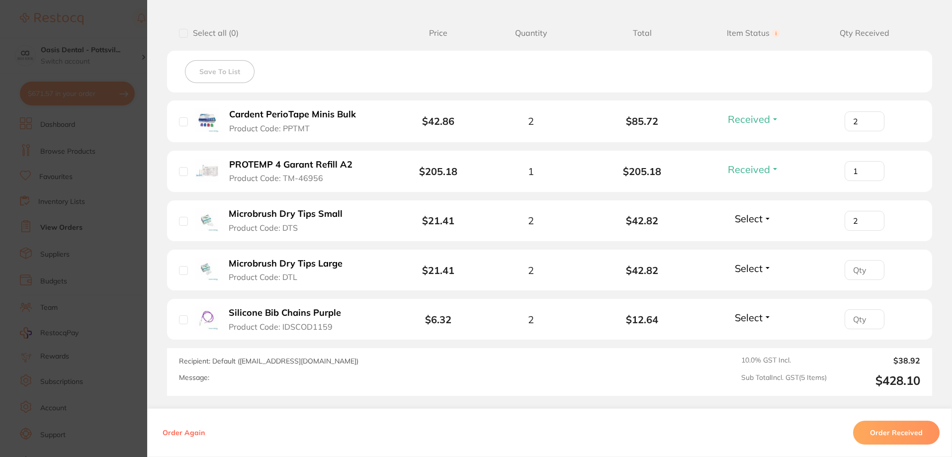
click at [745, 219] on span "Select" at bounding box center [749, 218] width 28 height 12
click at [753, 236] on span "Received" at bounding box center [753, 239] width 25 height 7
click at [863, 269] on input "number" at bounding box center [865, 270] width 40 height 20
type input "2"
click at [746, 266] on span "Select" at bounding box center [749, 268] width 28 height 12
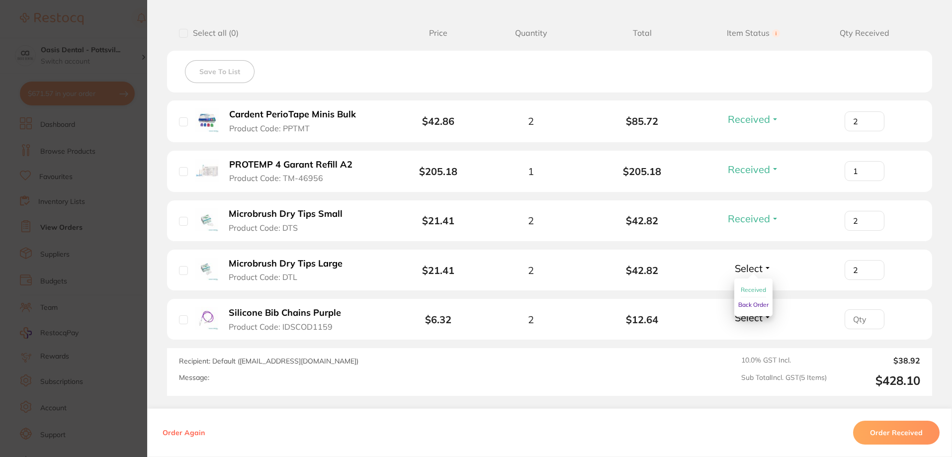
click at [748, 289] on span "Received" at bounding box center [753, 289] width 25 height 7
click at [856, 319] on input "number" at bounding box center [865, 319] width 40 height 20
type input "2"
click at [742, 315] on span "Select" at bounding box center [749, 317] width 28 height 12
click at [749, 342] on span "Received" at bounding box center [753, 338] width 25 height 7
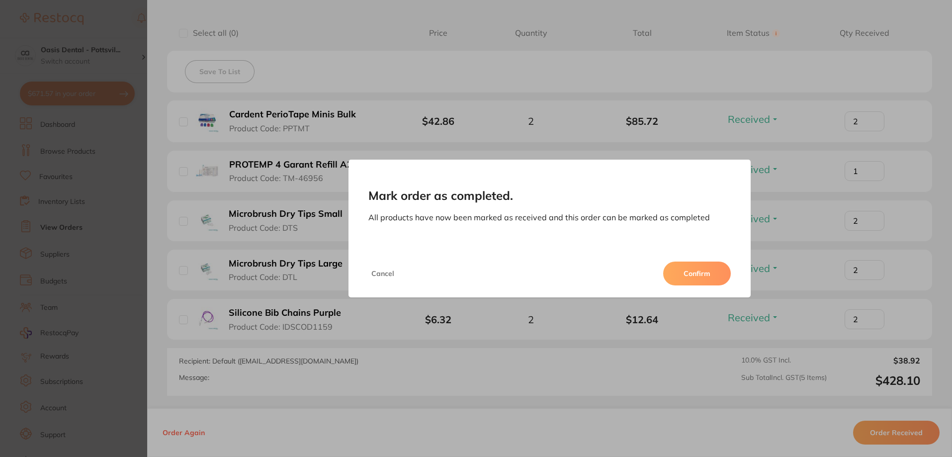
click at [693, 274] on button "Confirm" at bounding box center [697, 274] width 68 height 24
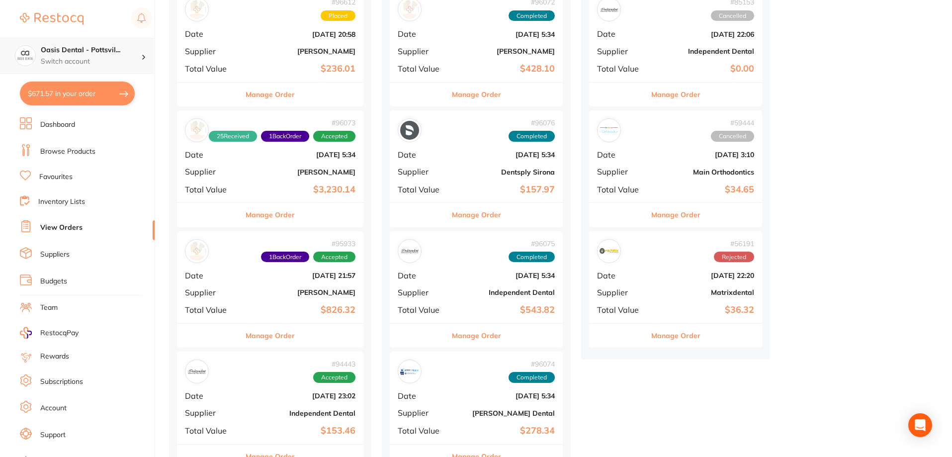
click at [80, 52] on h4 "Oasis Dental - Pottsvil..." at bounding box center [91, 50] width 100 height 10
click at [82, 90] on h4 "Oasis Dental - [GEOGRAPHIC_DATA]" at bounding box center [85, 86] width 94 height 19
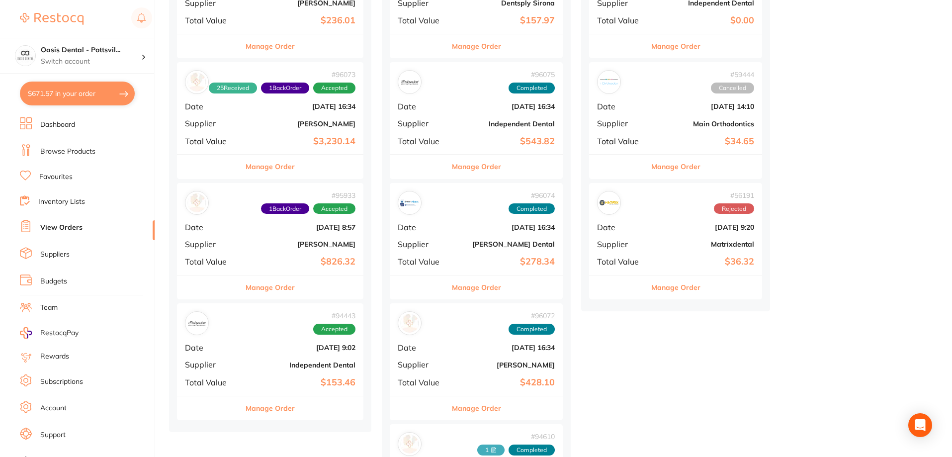
scroll to position [199, 0]
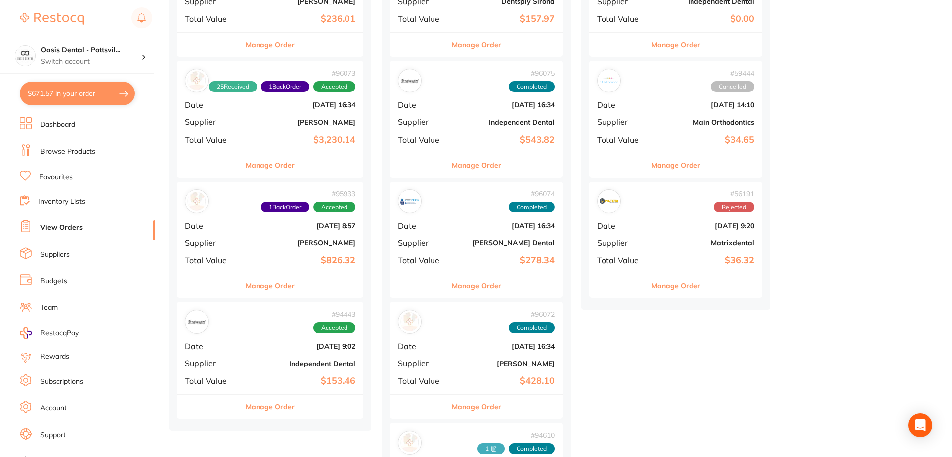
click at [287, 366] on b "Independent Dental" at bounding box center [301, 363] width 108 height 8
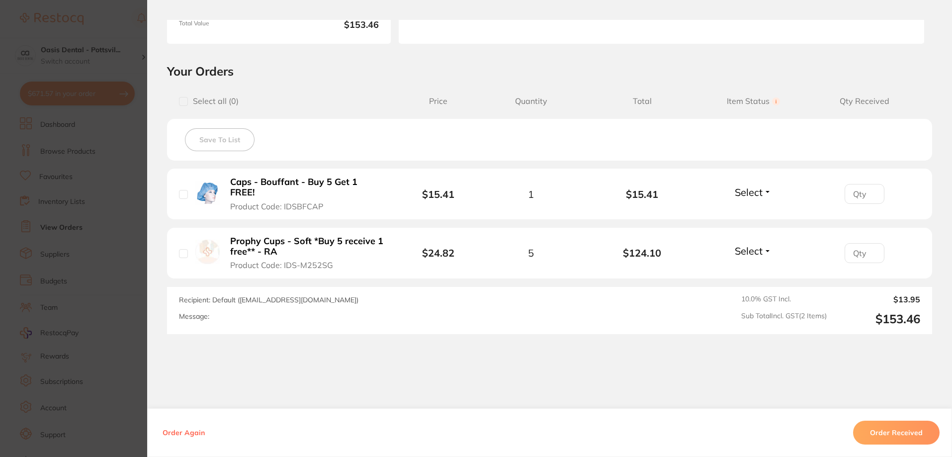
scroll to position [197, 0]
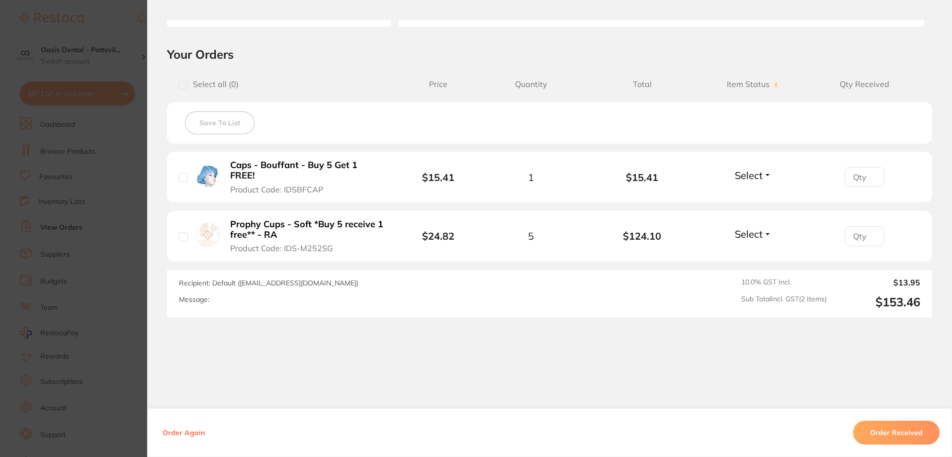
click at [866, 176] on input "number" at bounding box center [865, 177] width 40 height 20
type input "1"
click at [747, 175] on span "Select" at bounding box center [749, 175] width 28 height 12
click at [756, 178] on div "Select Received Back Order" at bounding box center [753, 177] width 43 height 16
click at [758, 174] on span "Select" at bounding box center [749, 175] width 28 height 12
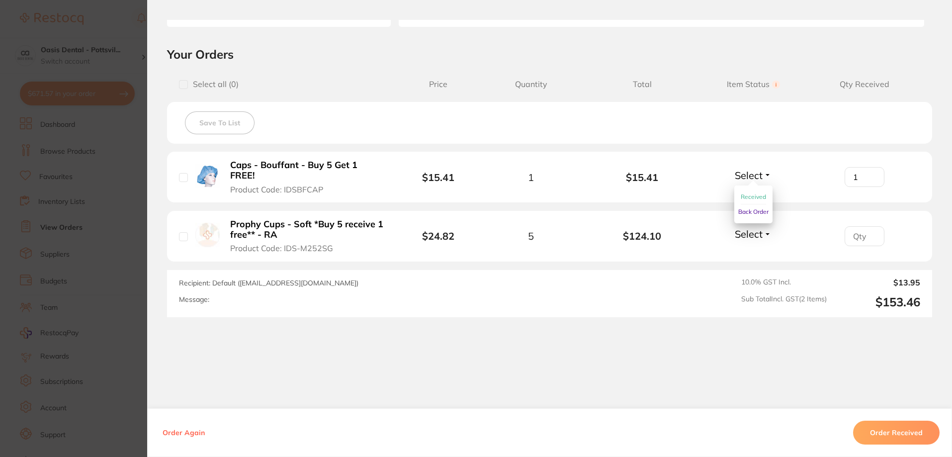
click at [753, 193] on span "Received" at bounding box center [753, 196] width 25 height 7
click at [852, 226] on input "number" at bounding box center [865, 236] width 40 height 20
type input "5"
click at [754, 229] on span "Select" at bounding box center [749, 234] width 28 height 12
click at [758, 252] on span "Received" at bounding box center [753, 255] width 25 height 7
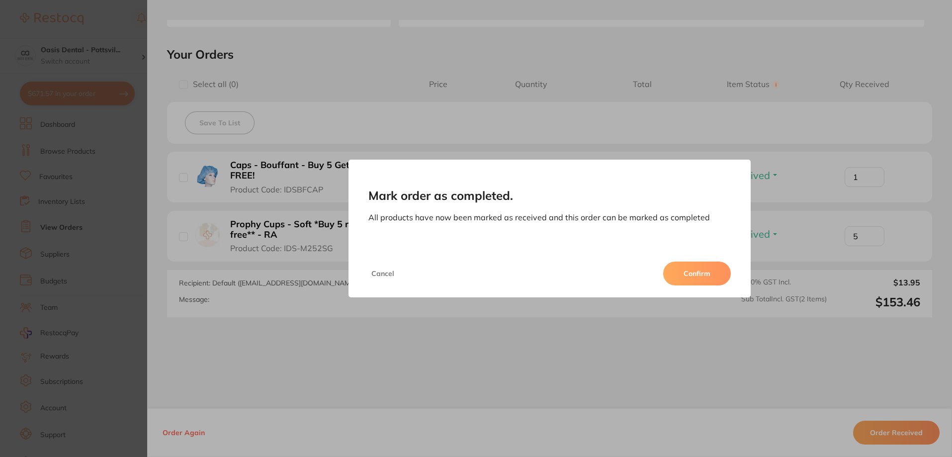
click at [699, 276] on button "Confirm" at bounding box center [697, 274] width 68 height 24
